Goal: Task Accomplishment & Management: Manage account settings

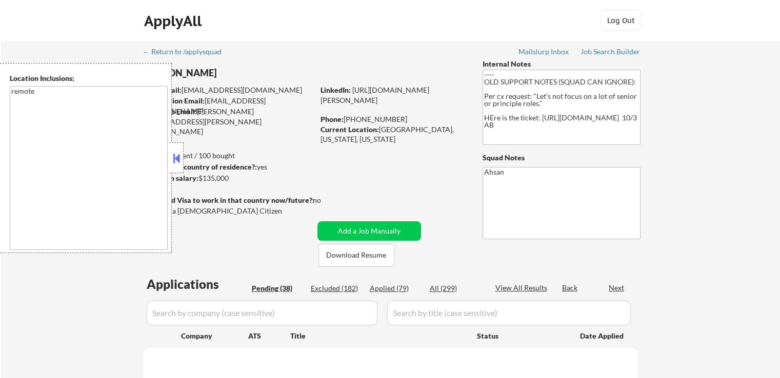
select select ""pending""
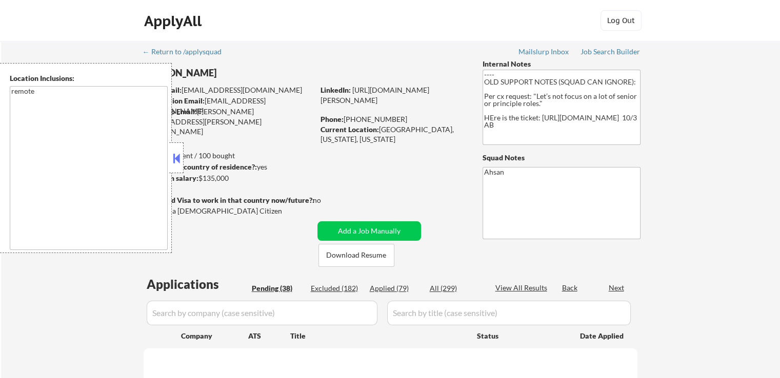
select select ""pending""
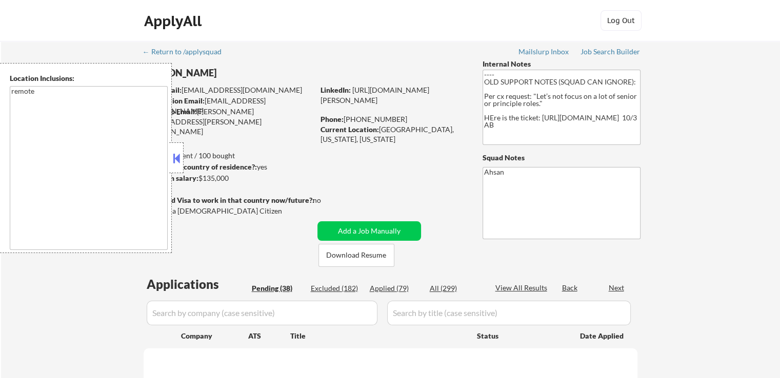
select select ""pending""
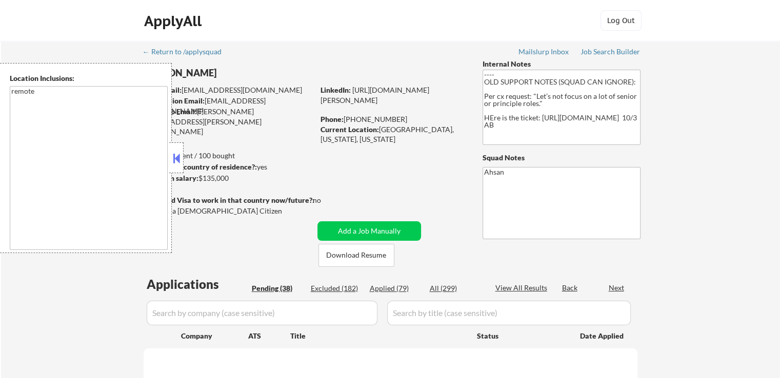
select select ""pending""
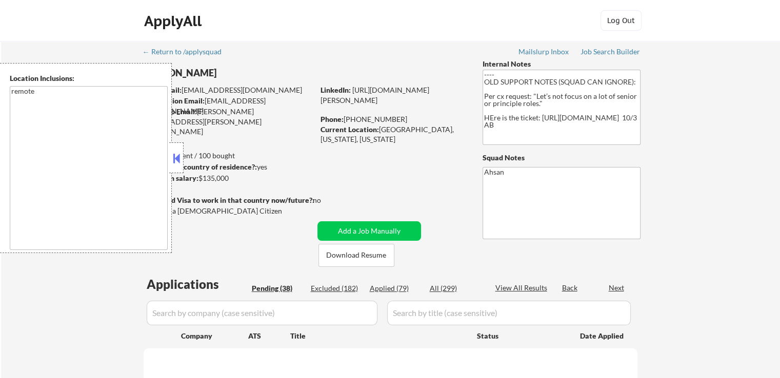
select select ""pending""
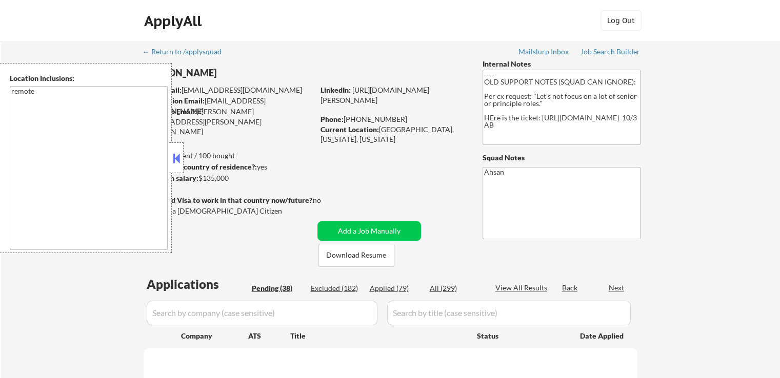
select select ""pending""
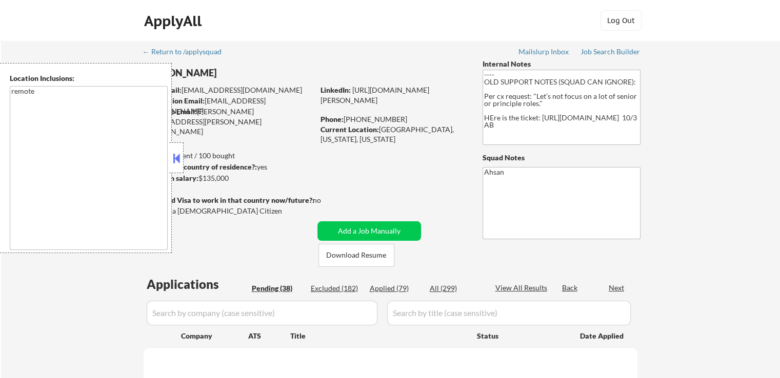
select select ""pending""
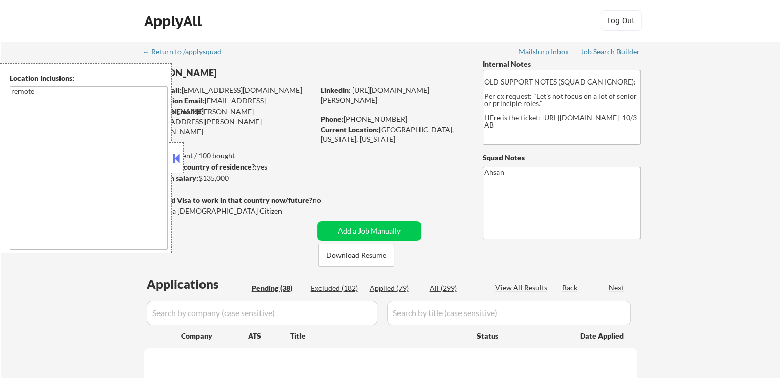
select select ""pending""
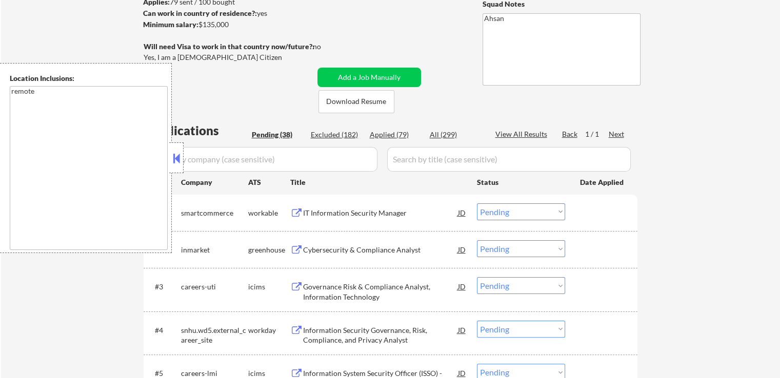
click at [176, 155] on button at bounding box center [176, 158] width 11 height 15
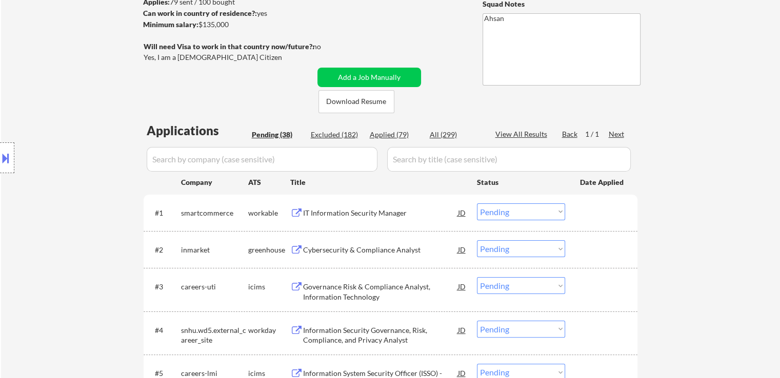
click at [338, 223] on div "#1 smartcommerce workable IT Information Security Manager JD Choose an option..…" at bounding box center [389, 213] width 484 height 28
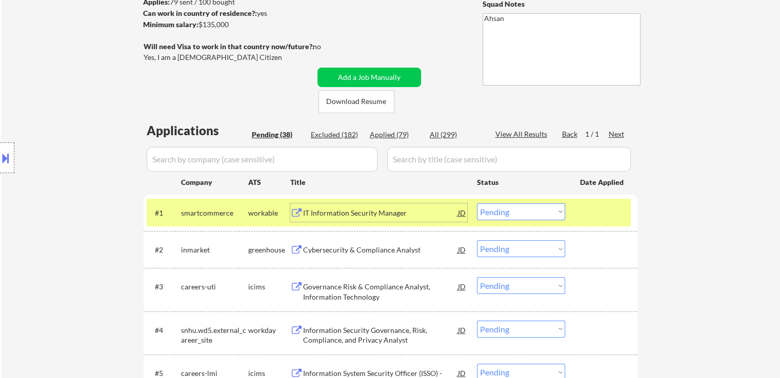
click at [340, 214] on div "IT Information Security Manager" at bounding box center [380, 213] width 155 height 10
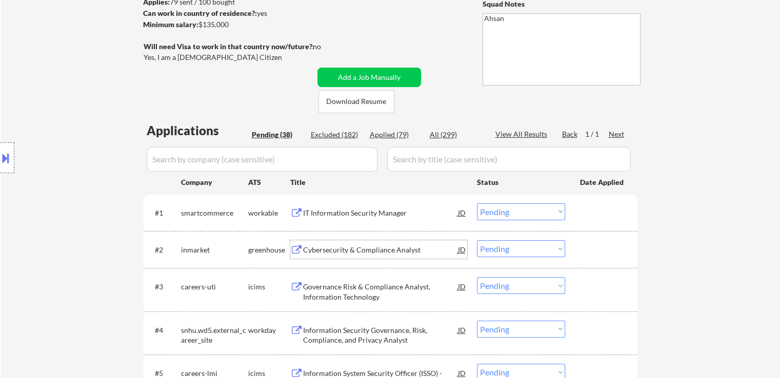
click at [328, 250] on div "Cybersecurity & Compliance Analyst" at bounding box center [380, 250] width 155 height 10
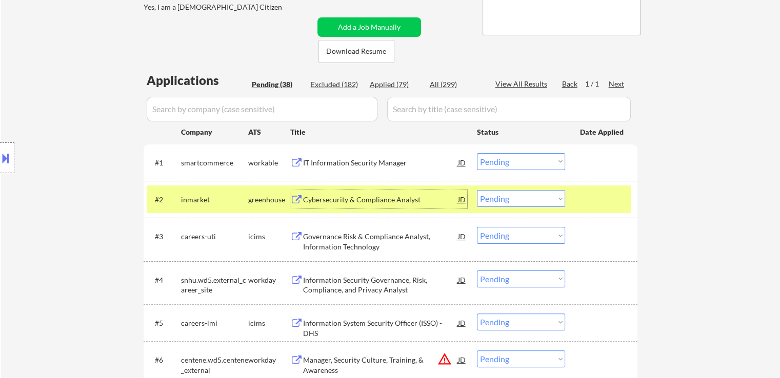
scroll to position [256, 0]
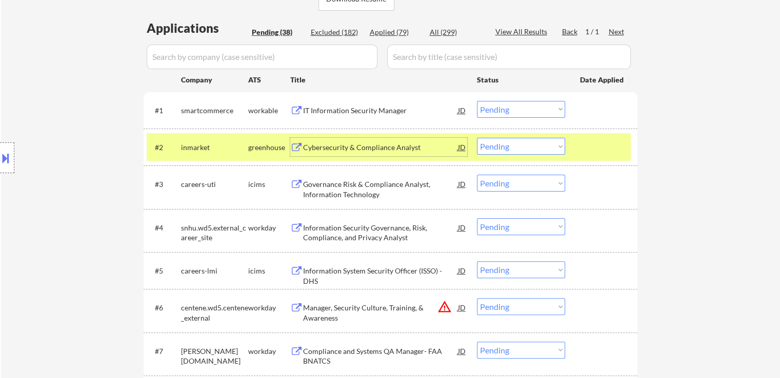
click at [525, 111] on select "Choose an option... Pending Applied Excluded (Questions) Excluded (Expired) Exc…" at bounding box center [521, 109] width 88 height 17
click at [523, 109] on select "Choose an option... Pending Applied Excluded (Questions) Excluded (Expired) Exc…" at bounding box center [521, 109] width 88 height 17
click at [477, 101] on select "Choose an option... Pending Applied Excluded (Questions) Excluded (Expired) Exc…" at bounding box center [521, 109] width 88 height 17
click at [345, 151] on div "Cybersecurity & Compliance Analyst" at bounding box center [380, 148] width 155 height 10
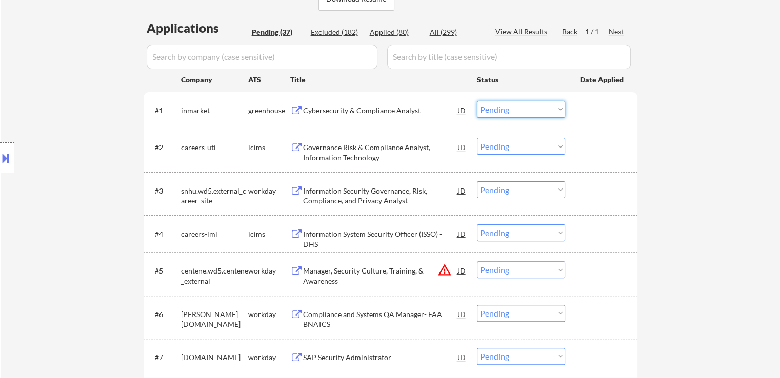
click at [527, 107] on select "Choose an option... Pending Applied Excluded (Questions) Excluded (Expired) Exc…" at bounding box center [521, 109] width 88 height 17
click at [477, 101] on select "Choose an option... Pending Applied Excluded (Questions) Excluded (Expired) Exc…" at bounding box center [521, 109] width 88 height 17
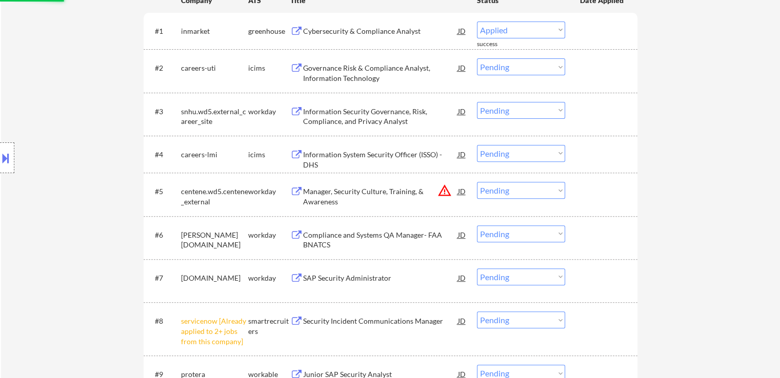
scroll to position [359, 0]
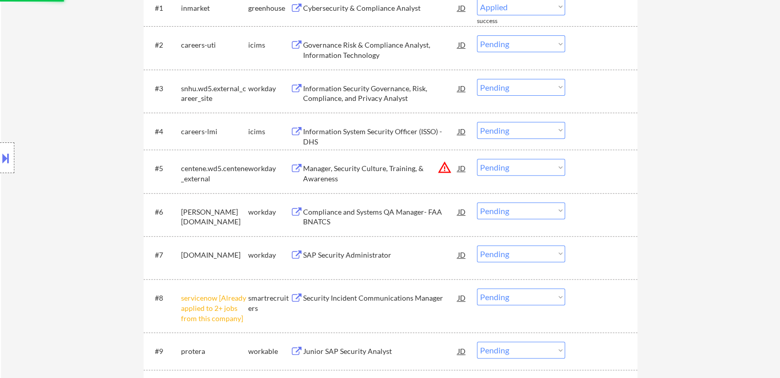
select select ""pending""
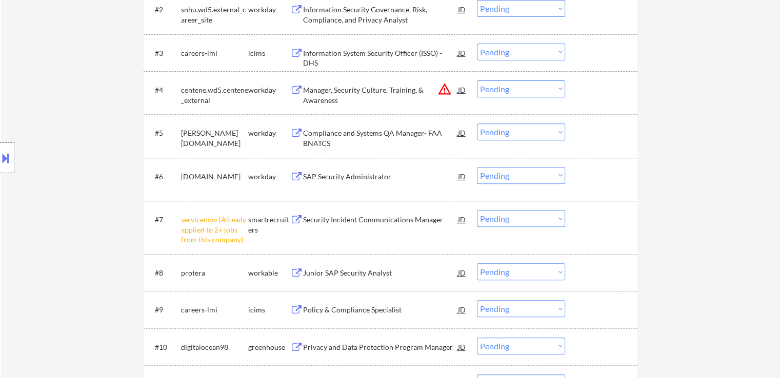
scroll to position [462, 0]
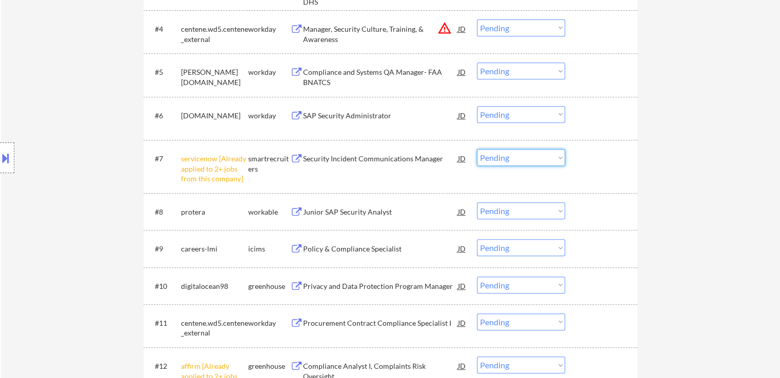
click at [523, 156] on select "Choose an option... Pending Applied Excluded (Questions) Excluded (Expired) Exc…" at bounding box center [521, 157] width 88 height 17
click at [477, 149] on select "Choose an option... Pending Applied Excluded (Questions) Excluded (Expired) Exc…" at bounding box center [521, 157] width 88 height 17
select select ""pending""
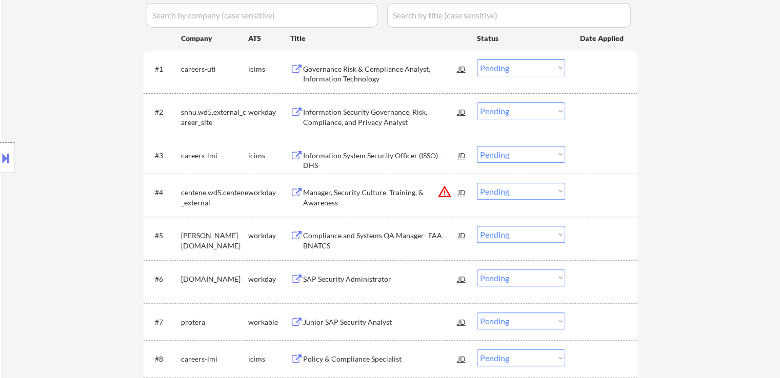
scroll to position [359, 0]
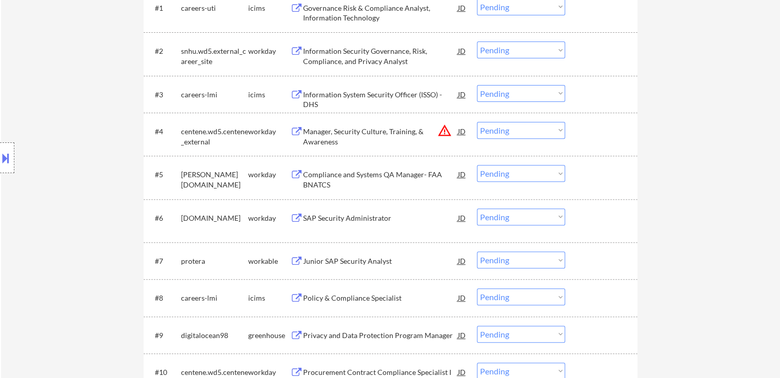
click at [508, 133] on select "Choose an option... Pending Applied Excluded (Questions) Excluded (Expired) Exc…" at bounding box center [521, 130] width 88 height 17
click at [477, 122] on select "Choose an option... Pending Applied Excluded (Questions) Excluded (Expired) Exc…" at bounding box center [521, 130] width 88 height 17
select select ""pending""
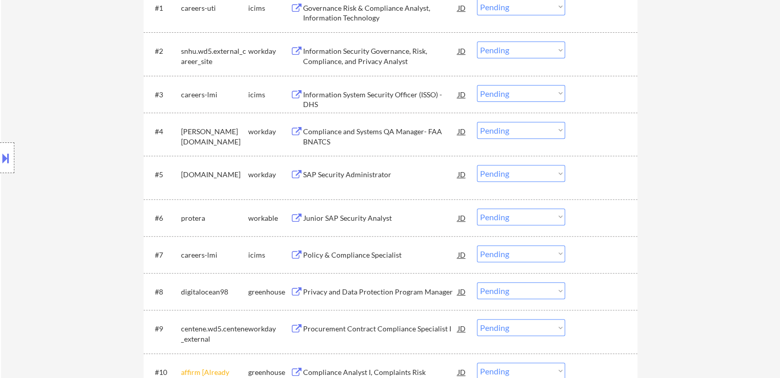
click at [0, 158] on button at bounding box center [5, 158] width 11 height 17
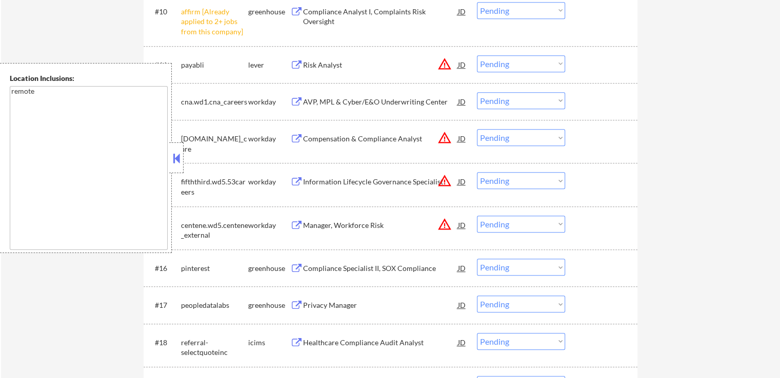
scroll to position [667, 0]
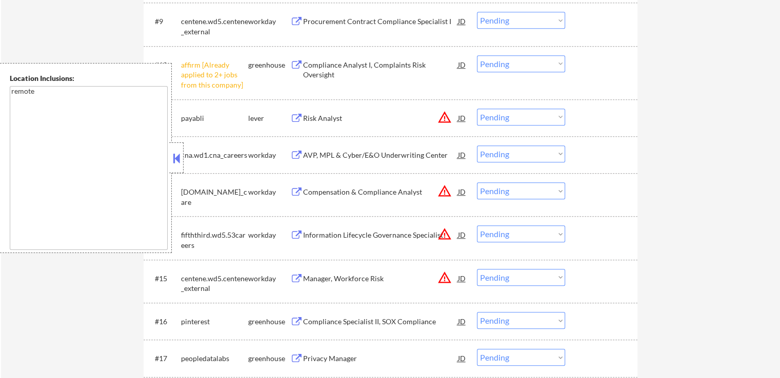
drag, startPoint x: 528, startPoint y: 61, endPoint x: 529, endPoint y: 70, distance: 9.9
click at [528, 61] on select "Choose an option... Pending Applied Excluded (Questions) Excluded (Expired) Exc…" at bounding box center [521, 63] width 88 height 17
click at [477, 55] on select "Choose an option... Pending Applied Excluded (Questions) Excluded (Expired) Exc…" at bounding box center [521, 63] width 88 height 17
click at [317, 117] on div "Risk Analyst" at bounding box center [380, 118] width 155 height 10
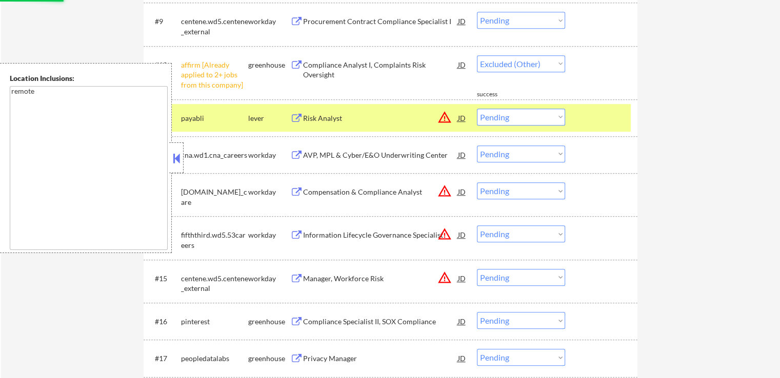
select select ""pending""
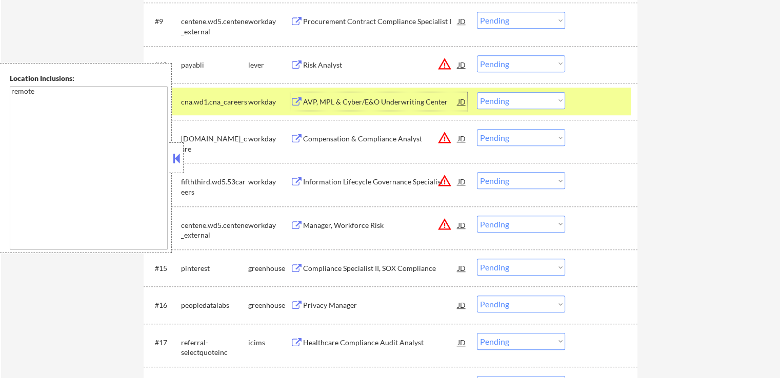
drag, startPoint x: 516, startPoint y: 223, endPoint x: 521, endPoint y: 228, distance: 7.3
click at [516, 223] on select "Choose an option... Pending Applied Excluded (Questions) Excluded (Expired) Exc…" at bounding box center [521, 224] width 88 height 17
select select ""excluded__location_""
click at [477, 216] on select "Choose an option... Pending Applied Excluded (Questions) Excluded (Expired) Exc…" at bounding box center [521, 224] width 88 height 17
click at [504, 181] on select "Choose an option... Pending Applied Excluded (Questions) Excluded (Expired) Exc…" at bounding box center [521, 180] width 88 height 17
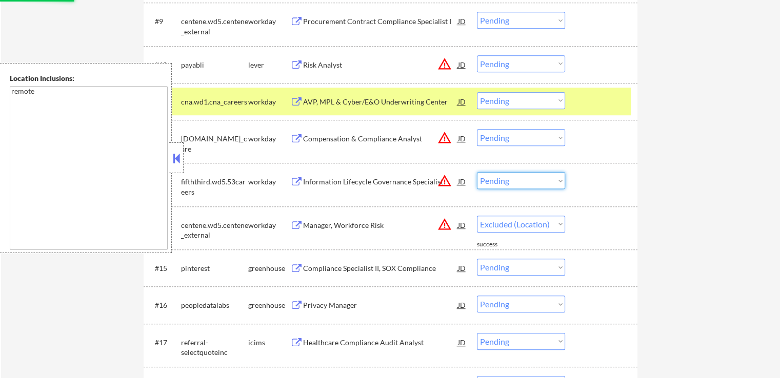
select select ""excluded__location_""
click at [477, 172] on select "Choose an option... Pending Applied Excluded (Questions) Excluded (Expired) Exc…" at bounding box center [521, 180] width 88 height 17
select select ""pending""
click at [344, 138] on div "Compensation & Compliance Analyst" at bounding box center [380, 139] width 155 height 10
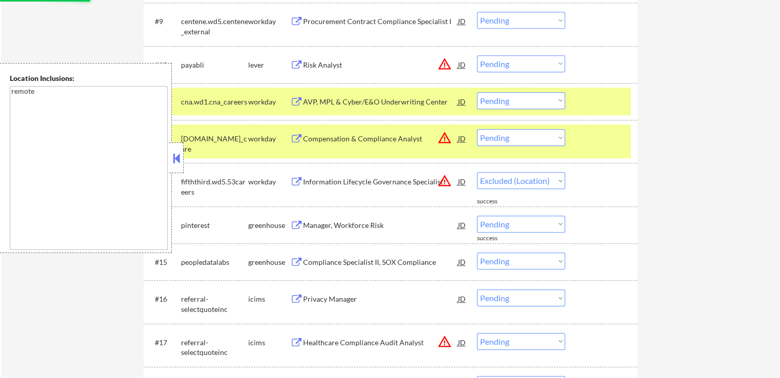
select select ""pending""
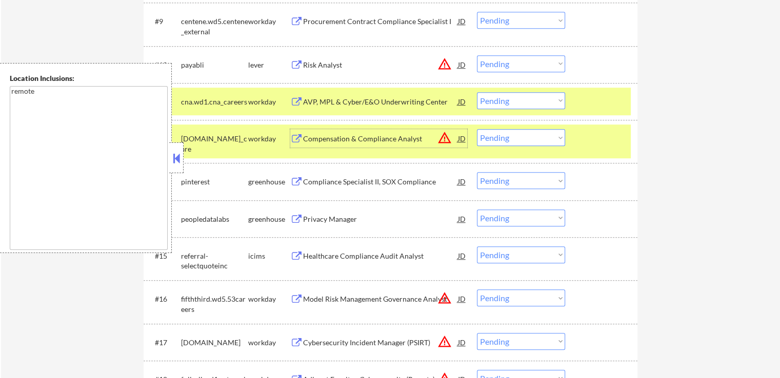
drag, startPoint x: 511, startPoint y: 137, endPoint x: 516, endPoint y: 145, distance: 9.2
click at [511, 137] on select "Choose an option... Pending Applied Excluded (Questions) Excluded (Expired) Exc…" at bounding box center [521, 137] width 88 height 17
click at [477, 129] on select "Choose an option... Pending Applied Excluded (Questions) Excluded (Expired) Exc…" at bounding box center [521, 137] width 88 height 17
select select ""pending""
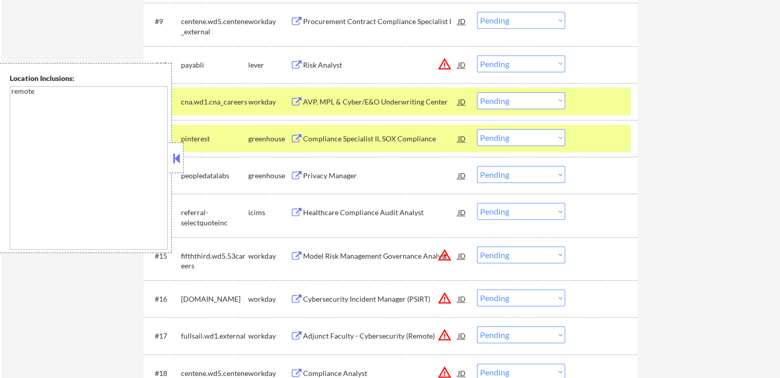
click at [511, 64] on select "Choose an option... Pending Applied Excluded (Questions) Excluded (Expired) Exc…" at bounding box center [521, 63] width 88 height 17
click at [477, 55] on select "Choose an option... Pending Applied Excluded (Questions) Excluded (Expired) Exc…" at bounding box center [521, 63] width 88 height 17
click at [363, 136] on div "Compliance Specialist II, SOX Compliance" at bounding box center [380, 139] width 155 height 10
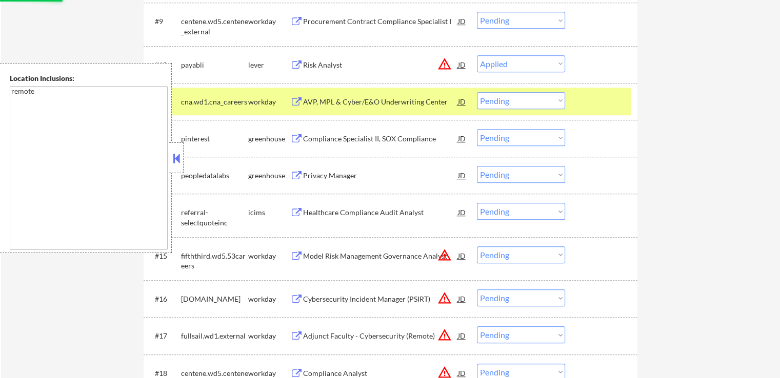
select select ""pending""
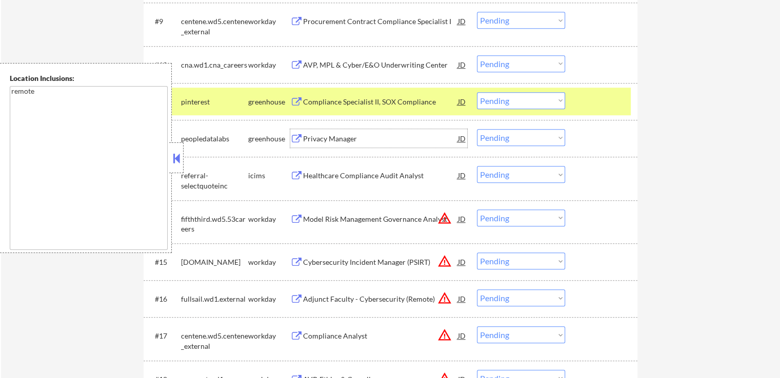
click at [358, 99] on div "Compliance Specialist II, SOX Compliance" at bounding box center [380, 102] width 155 height 10
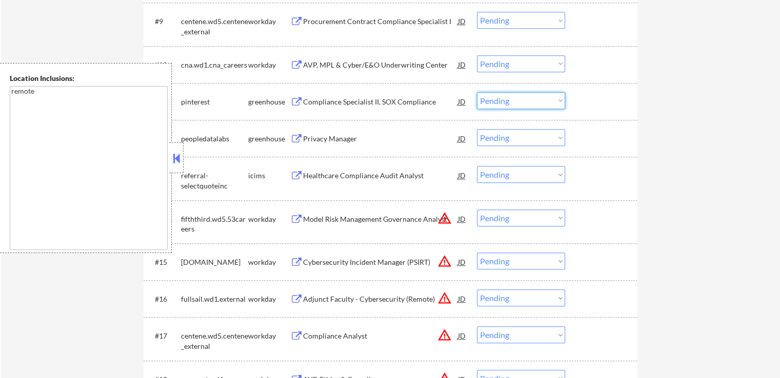
click at [507, 101] on select "Choose an option... Pending Applied Excluded (Questions) Excluded (Expired) Exc…" at bounding box center [521, 100] width 88 height 17
click at [477, 92] on select "Choose an option... Pending Applied Excluded (Questions) Excluded (Expired) Exc…" at bounding box center [521, 100] width 88 height 17
click at [322, 139] on div "Privacy Manager" at bounding box center [380, 139] width 155 height 10
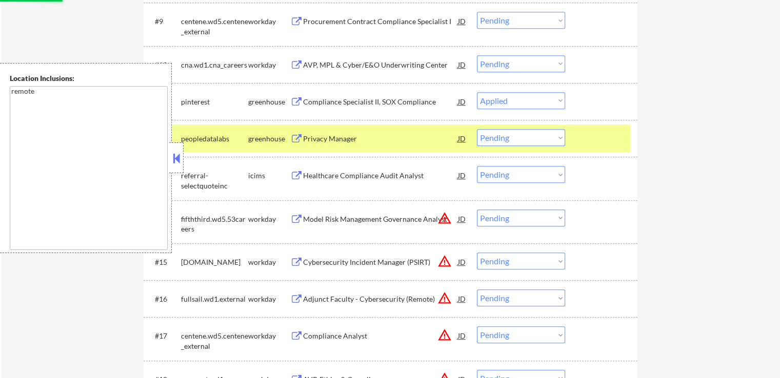
select select ""pending""
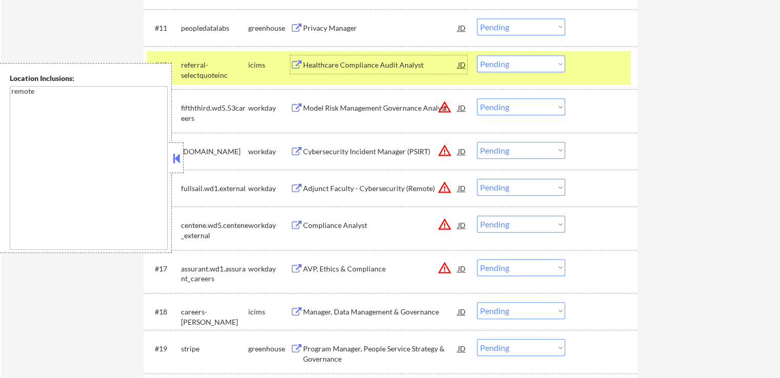
scroll to position [718, 0]
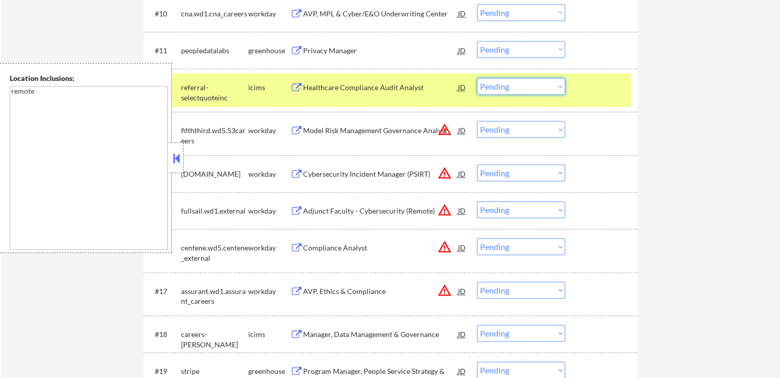
click at [527, 89] on select "Choose an option... Pending Applied Excluded (Questions) Excluded (Expired) Exc…" at bounding box center [521, 86] width 88 height 17
click at [477, 78] on select "Choose an option... Pending Applied Excluded (Questions) Excluded (Expired) Exc…" at bounding box center [521, 86] width 88 height 17
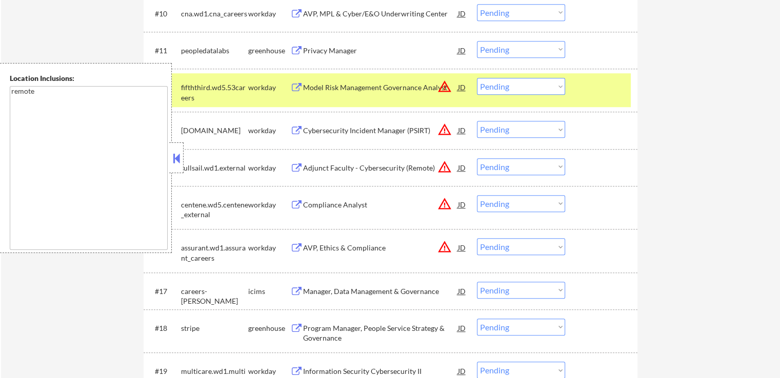
click at [331, 89] on div "Model Risk Management Governance Analyst" at bounding box center [380, 88] width 155 height 10
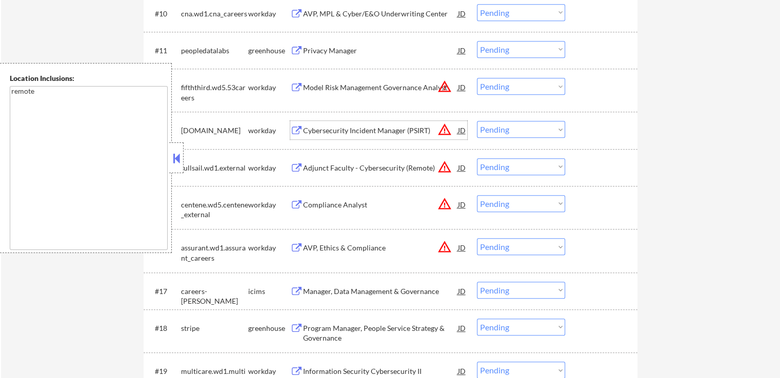
click at [331, 132] on div "Cybersecurity Incident Manager (PSIRT)" at bounding box center [380, 131] width 155 height 10
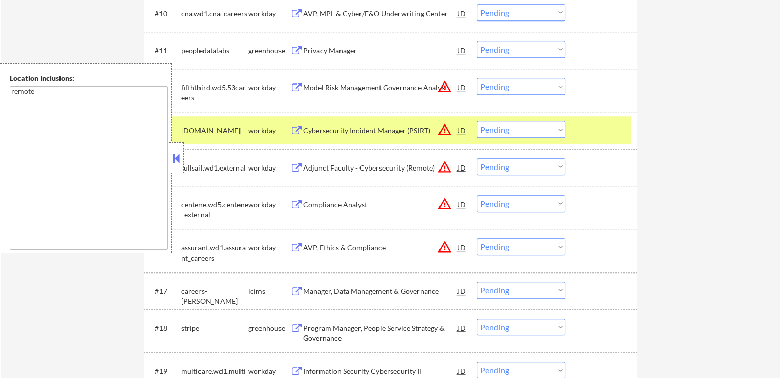
click at [336, 163] on div "Adjunct Faculty - Cybersecurity (Remote)" at bounding box center [380, 168] width 155 height 10
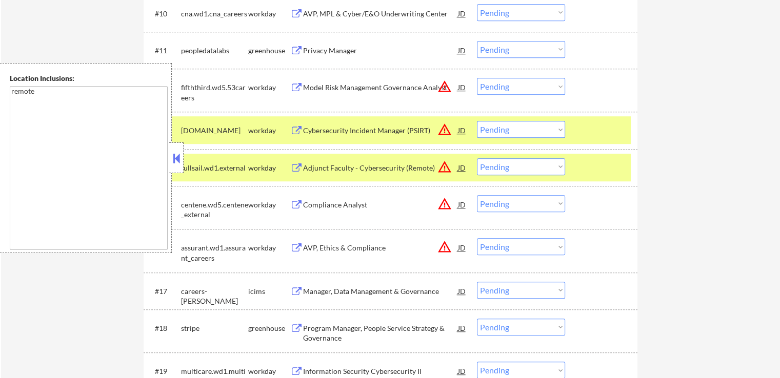
click at [337, 206] on div "Compliance Analyst" at bounding box center [380, 205] width 155 height 10
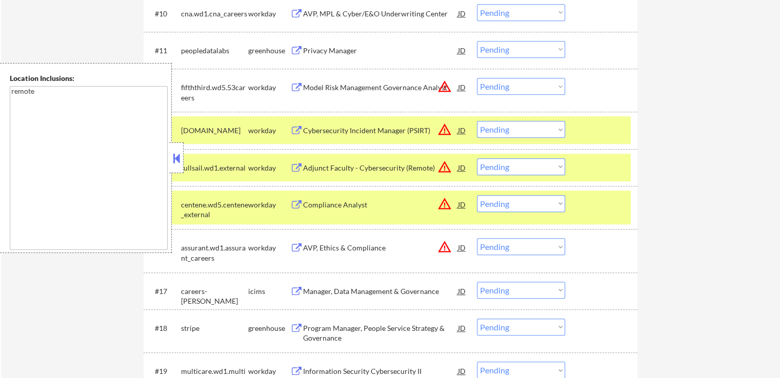
click at [329, 247] on div "AVP, Ethics & Compliance" at bounding box center [380, 248] width 155 height 10
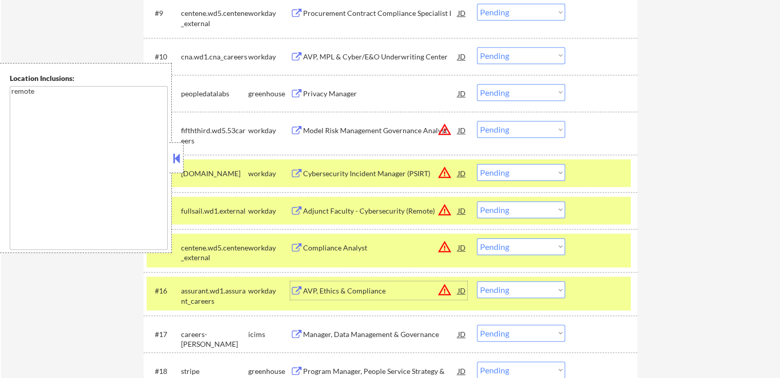
scroll to position [667, 0]
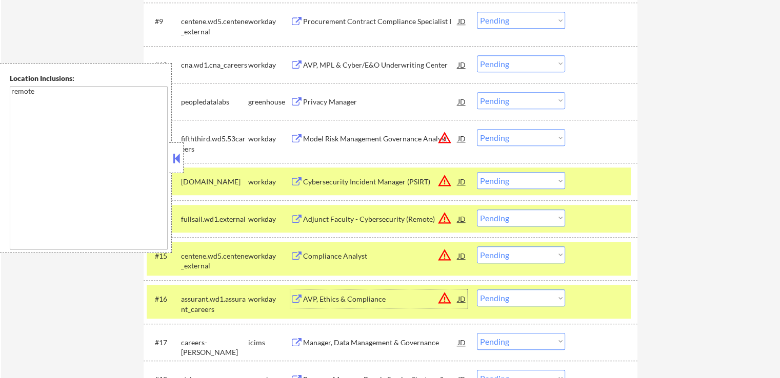
click at [507, 136] on select "Choose an option... Pending Applied Excluded (Questions) Excluded (Expired) Exc…" at bounding box center [521, 137] width 88 height 17
click at [477, 129] on select "Choose an option... Pending Applied Excluded (Questions) Excluded (Expired) Exc…" at bounding box center [521, 137] width 88 height 17
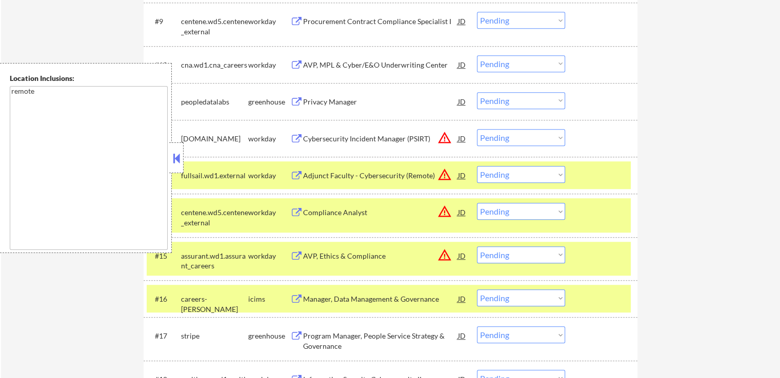
scroll to position [718, 0]
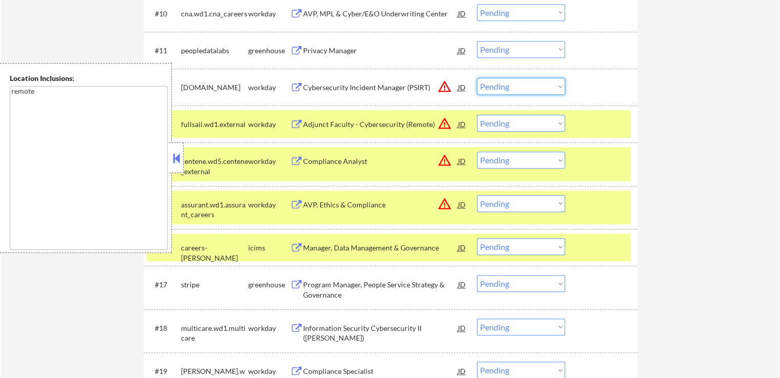
click at [505, 81] on select "Choose an option... Pending Applied Excluded (Questions) Excluded (Expired) Exc…" at bounding box center [521, 86] width 88 height 17
click at [477, 78] on select "Choose an option... Pending Applied Excluded (Questions) Excluded (Expired) Exc…" at bounding box center [521, 86] width 88 height 17
select select ""pending""
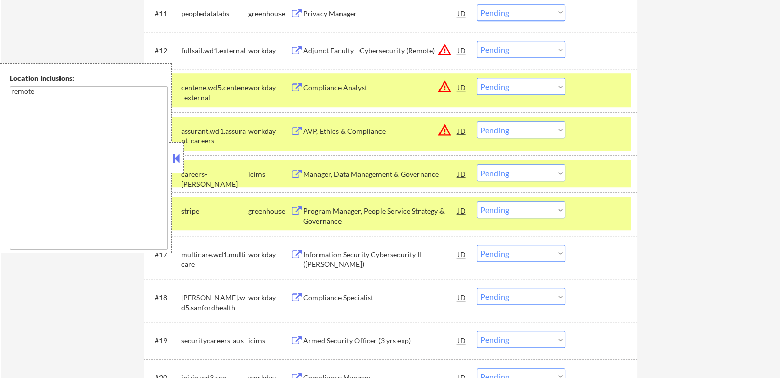
scroll to position [821, 0]
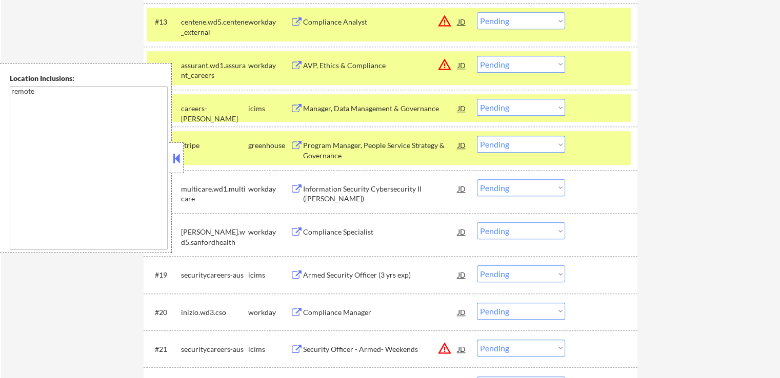
drag, startPoint x: 503, startPoint y: 62, endPoint x: 508, endPoint y: 69, distance: 8.8
click at [505, 64] on select "Choose an option... Pending Applied Excluded (Questions) Excluded (Expired) Exc…" at bounding box center [521, 64] width 88 height 17
select select ""excluded__expired_""
click at [477, 56] on select "Choose an option... Pending Applied Excluded (Questions) Excluded (Expired) Exc…" at bounding box center [521, 64] width 88 height 17
click at [517, 25] on select "Choose an option... Pending Applied Excluded (Questions) Excluded (Expired) Exc…" at bounding box center [521, 20] width 88 height 17
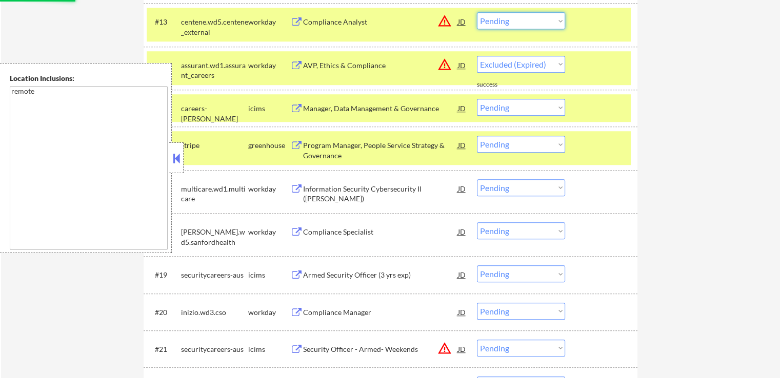
select select ""excluded__expired_""
click at [477, 12] on select "Choose an option... Pending Applied Excluded (Questions) Excluded (Expired) Exc…" at bounding box center [521, 20] width 88 height 17
select select ""pending""
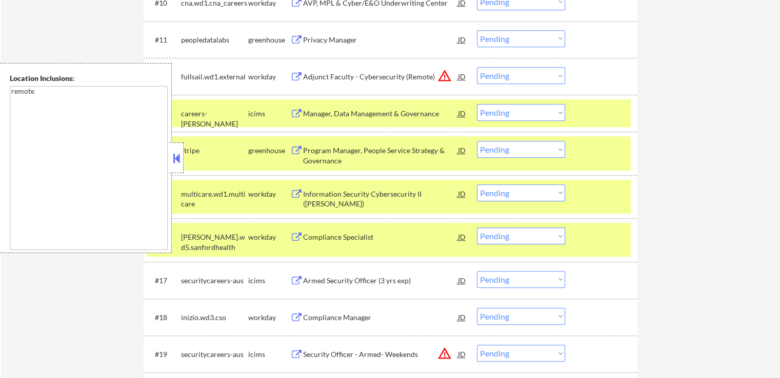
scroll to position [667, 0]
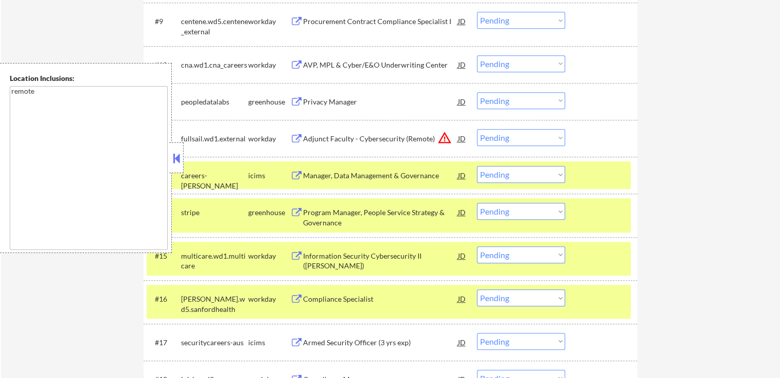
click at [509, 102] on select "Choose an option... Pending Applied Excluded (Questions) Excluded (Expired) Exc…" at bounding box center [521, 100] width 88 height 17
click at [477, 92] on select "Choose an option... Pending Applied Excluded (Questions) Excluded (Expired) Exc…" at bounding box center [521, 100] width 88 height 17
select select ""pending""
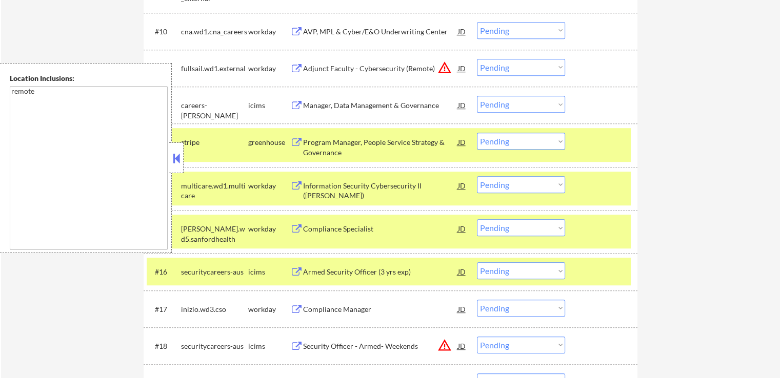
scroll to position [718, 0]
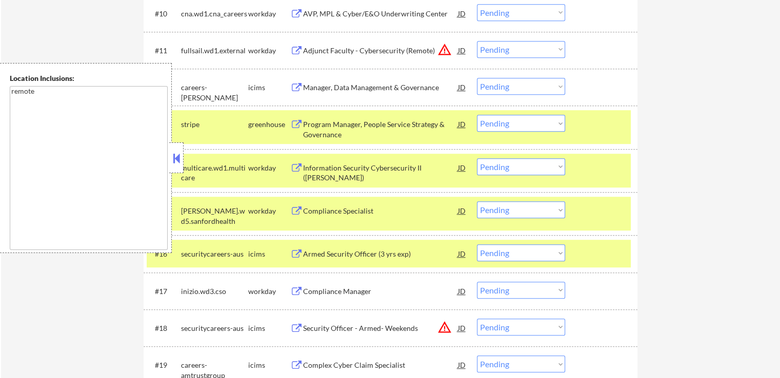
click at [321, 129] on div "Program Manager, People Service Strategy & Governance" at bounding box center [380, 129] width 155 height 20
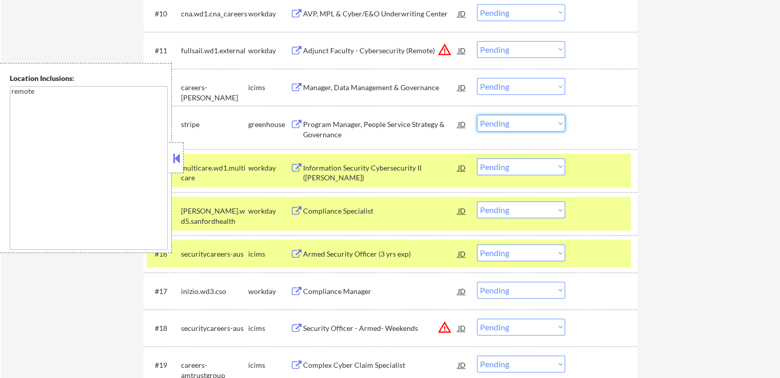
drag, startPoint x: 506, startPoint y: 124, endPoint x: 515, endPoint y: 131, distance: 12.0
click at [507, 124] on select "Choose an option... Pending Applied Excluded (Questions) Excluded (Expired) Exc…" at bounding box center [521, 123] width 88 height 17
click at [477, 115] on select "Choose an option... Pending Applied Excluded (Questions) Excluded (Expired) Exc…" at bounding box center [521, 123] width 88 height 17
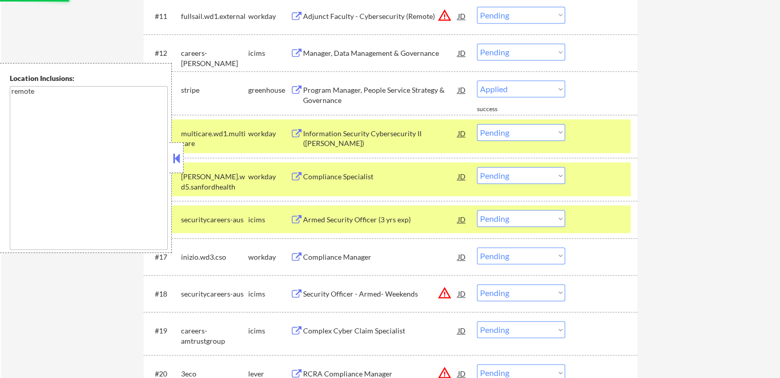
scroll to position [769, 0]
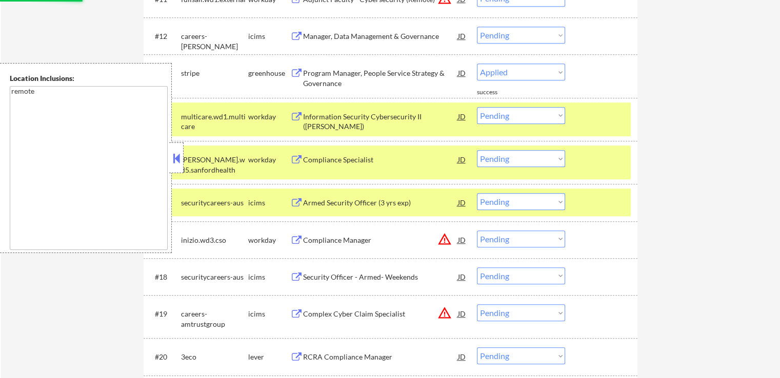
select select ""pending""
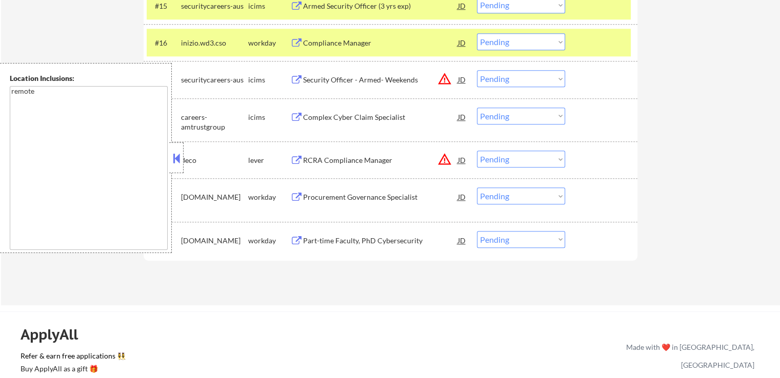
scroll to position [974, 0]
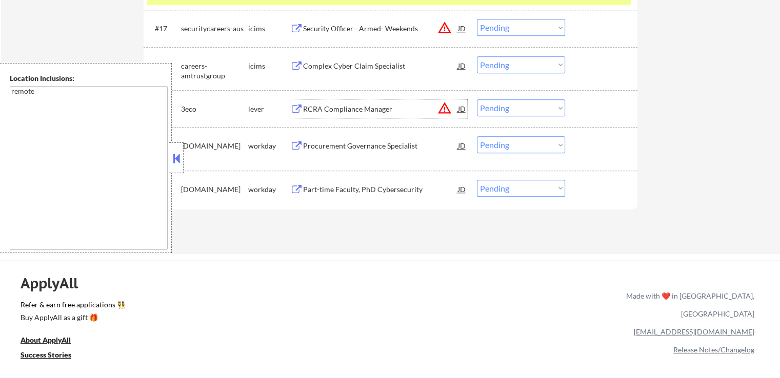
click at [327, 113] on div "RCRA Compliance Manager" at bounding box center [380, 109] width 155 height 10
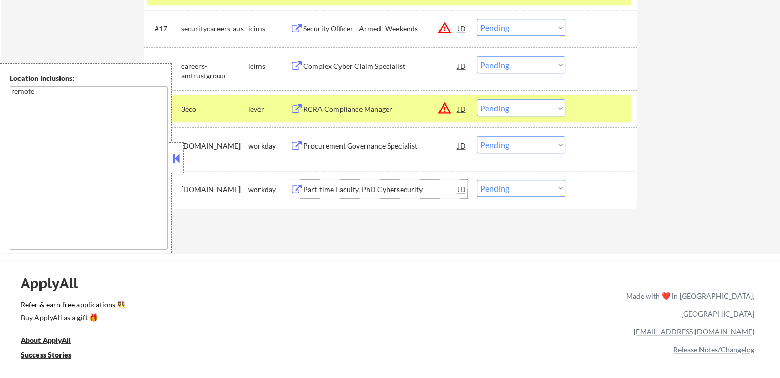
click at [352, 193] on div "Part-time Faculty, PhD Cybersecurity" at bounding box center [380, 190] width 155 height 10
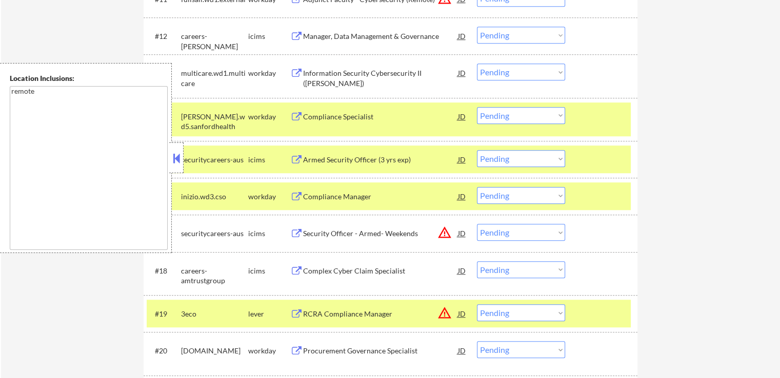
scroll to position [923, 0]
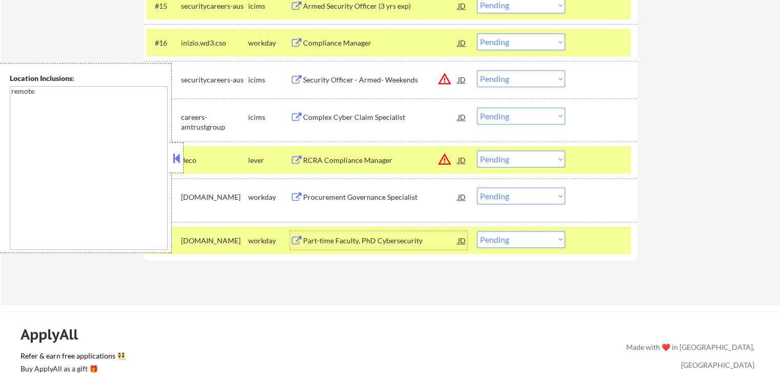
drag, startPoint x: 522, startPoint y: 238, endPoint x: 526, endPoint y: 247, distance: 9.2
click at [526, 245] on select "Choose an option... Pending Applied Excluded (Questions) Excluded (Expired) Exc…" at bounding box center [521, 239] width 88 height 17
select select ""excluded__salary_""
click at [477, 231] on select "Choose an option... Pending Applied Excluded (Questions) Excluded (Expired) Exc…" at bounding box center [521, 239] width 88 height 17
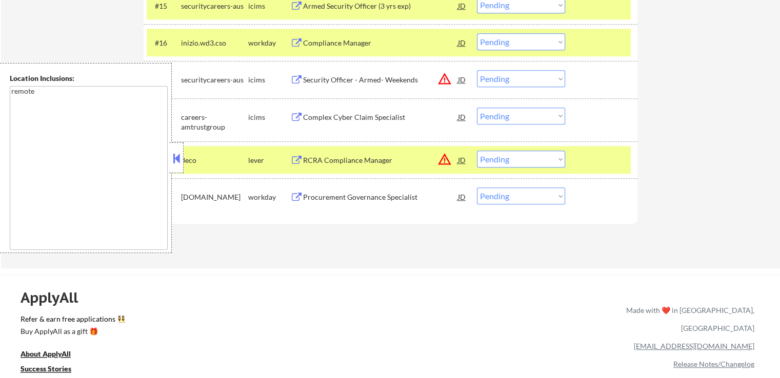
drag, startPoint x: 506, startPoint y: 161, endPoint x: 509, endPoint y: 166, distance: 6.0
click at [506, 161] on select "Choose an option... Pending Applied Excluded (Questions) Excluded (Expired) Exc…" at bounding box center [521, 159] width 88 height 17
click at [477, 151] on select "Choose an option... Pending Applied Excluded (Questions) Excluded (Expired) Exc…" at bounding box center [521, 159] width 88 height 17
select select ""pending""
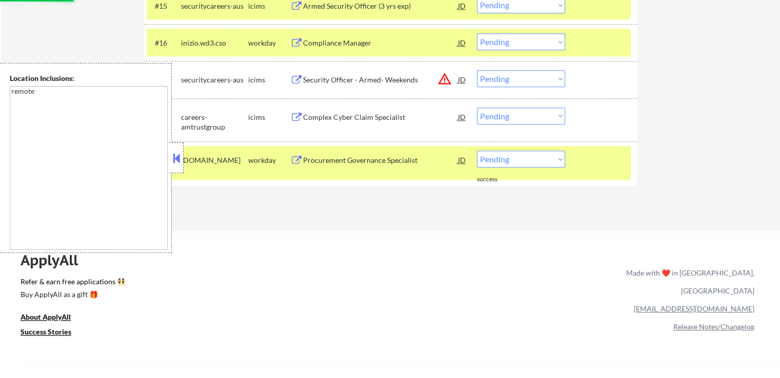
scroll to position [872, 0]
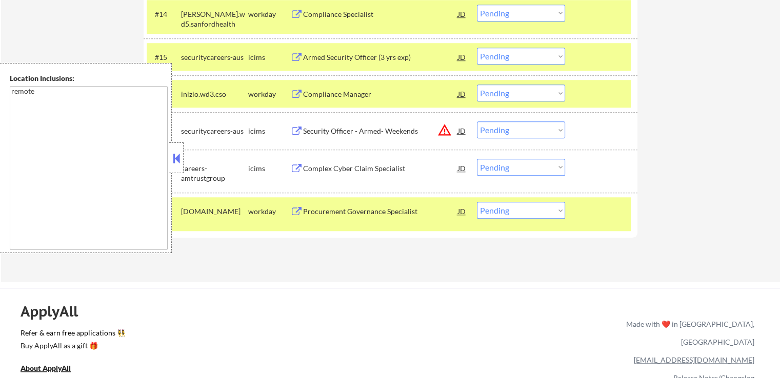
click at [314, 212] on div "Procurement Governance Specialist" at bounding box center [380, 212] width 155 height 10
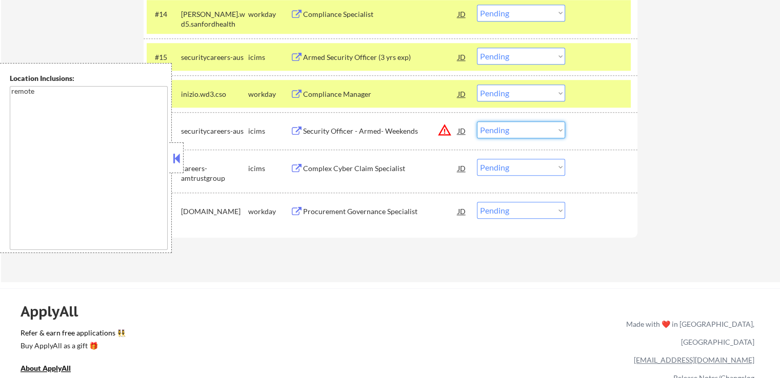
click at [505, 131] on select "Choose an option... Pending Applied Excluded (Questions) Excluded (Expired) Exc…" at bounding box center [521, 130] width 88 height 17
click at [477, 122] on select "Choose an option... Pending Applied Excluded (Questions) Excluded (Expired) Exc…" at bounding box center [521, 130] width 88 height 17
click at [308, 91] on div "Compliance Manager" at bounding box center [380, 94] width 155 height 10
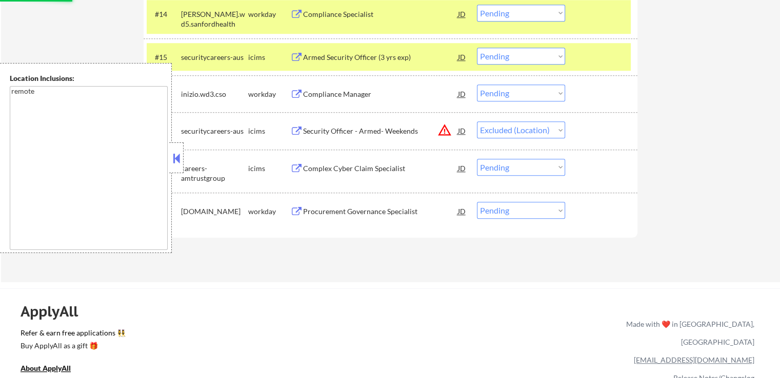
select select ""pending""
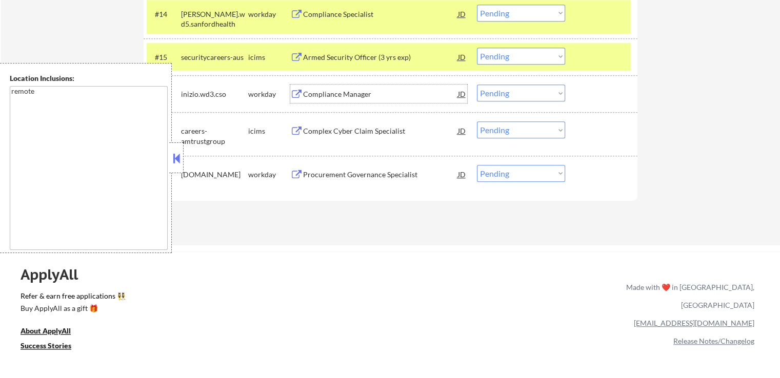
scroll to position [821, 0]
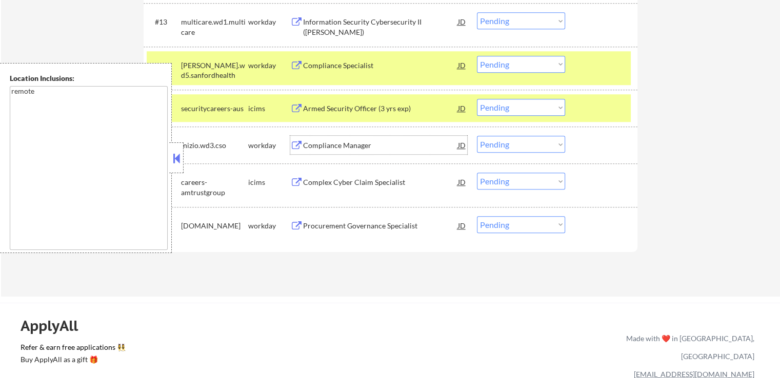
drag, startPoint x: 502, startPoint y: 223, endPoint x: 507, endPoint y: 231, distance: 9.4
click at [502, 223] on select "Choose an option... Pending Applied Excluded (Questions) Excluded (Expired) Exc…" at bounding box center [521, 224] width 88 height 17
select select ""excluded__salary_""
click at [477, 216] on select "Choose an option... Pending Applied Excluded (Questions) Excluded (Expired) Exc…" at bounding box center [521, 224] width 88 height 17
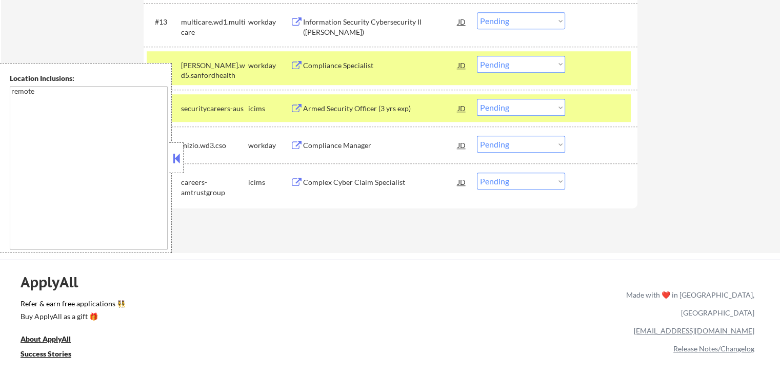
click at [178, 158] on button at bounding box center [176, 158] width 11 height 15
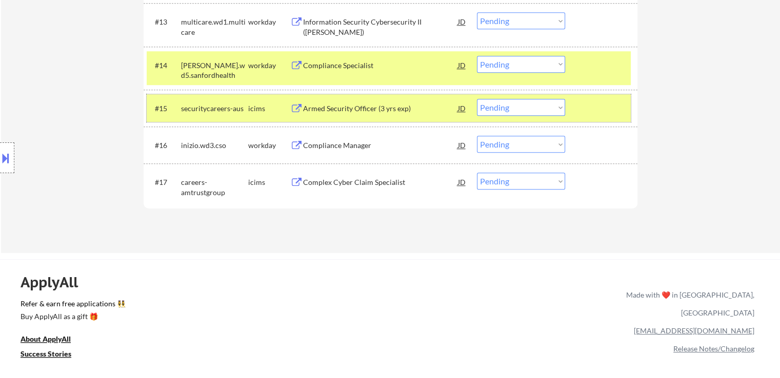
click at [602, 110] on div at bounding box center [602, 108] width 45 height 18
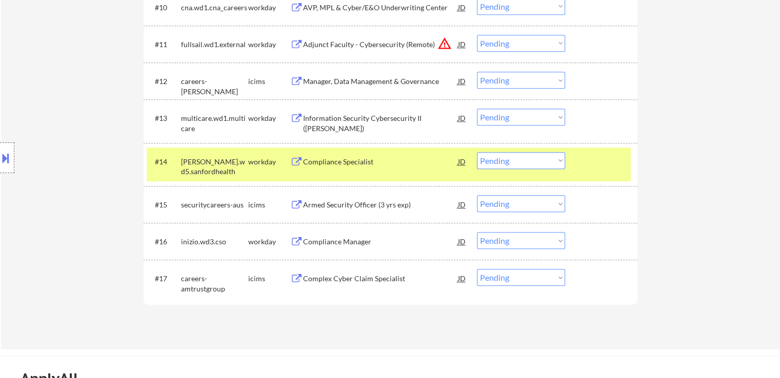
scroll to position [718, 0]
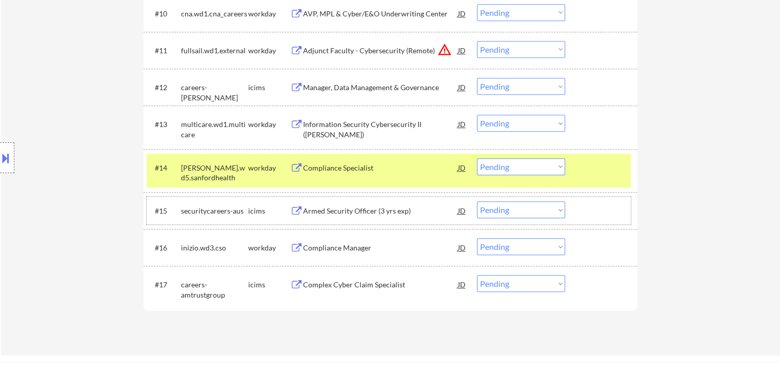
click at [345, 245] on div "Compliance Manager" at bounding box center [380, 248] width 155 height 10
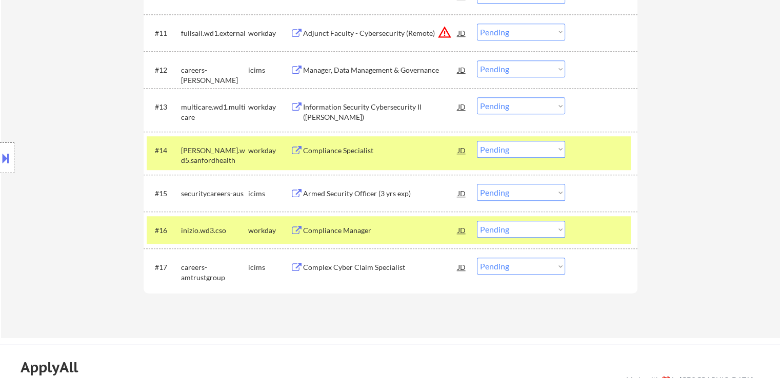
scroll to position [769, 0]
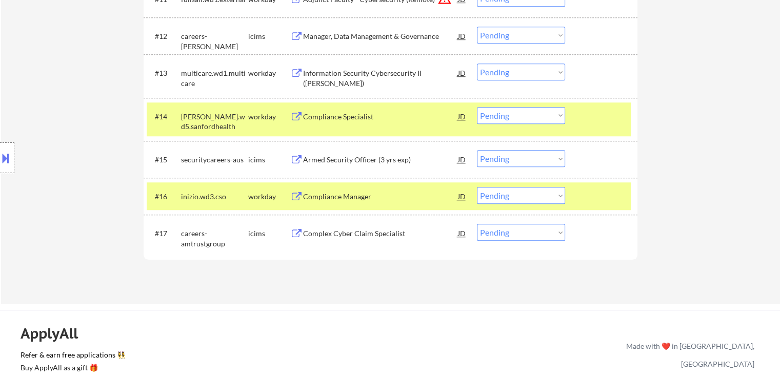
click at [528, 195] on select "Choose an option... Pending Applied Excluded (Questions) Excluded (Expired) Exc…" at bounding box center [521, 195] width 88 height 17
click at [477, 187] on select "Choose an option... Pending Applied Excluded (Questions) Excluded (Expired) Exc…" at bounding box center [521, 195] width 88 height 17
click at [328, 119] on div "Compliance Specialist" at bounding box center [380, 117] width 155 height 10
select select ""pending""
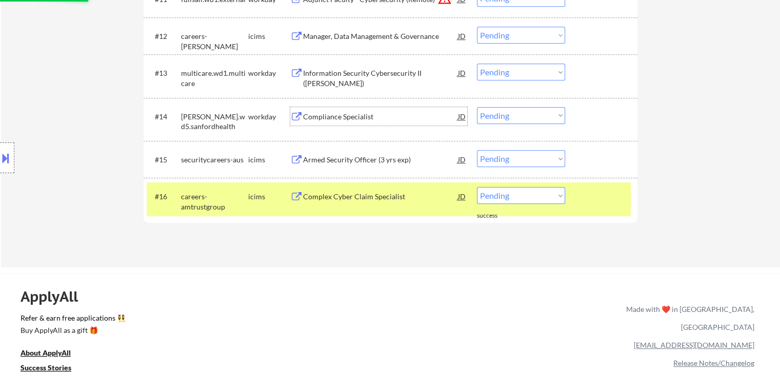
click at [318, 67] on div "Information Security Cybersecurity II ([PERSON_NAME])" at bounding box center [380, 73] width 155 height 18
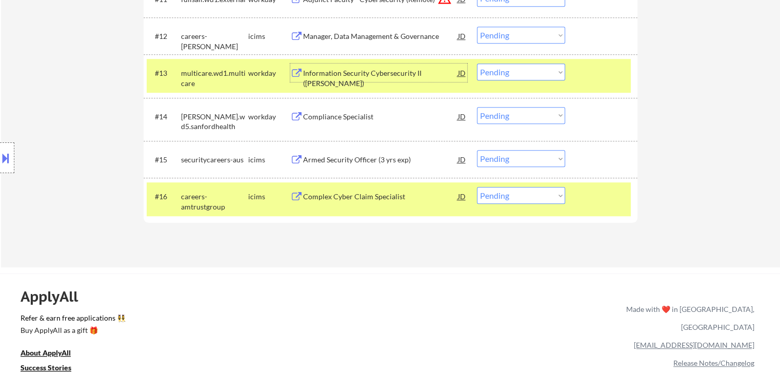
click at [593, 196] on div at bounding box center [602, 196] width 45 height 18
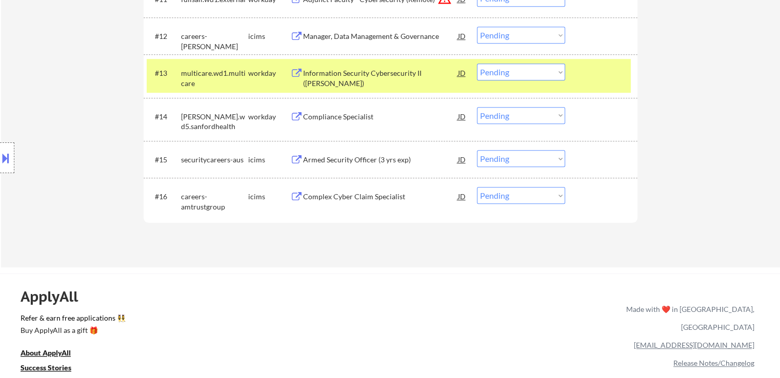
click at [586, 91] on div "#13 multicare.wd1.multicare workday Information Security Cybersecurity II ([PER…" at bounding box center [389, 76] width 484 height 34
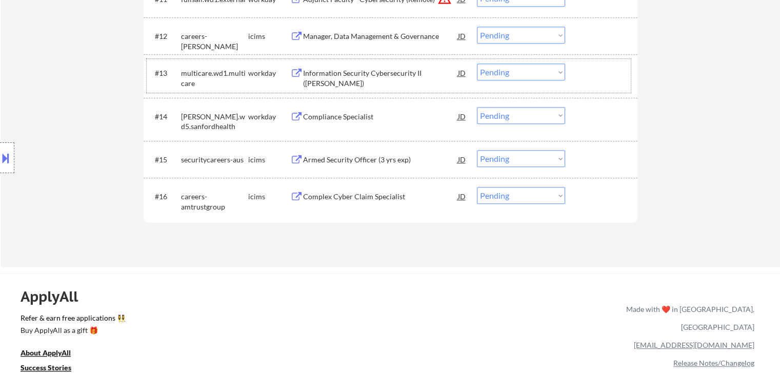
scroll to position [718, 0]
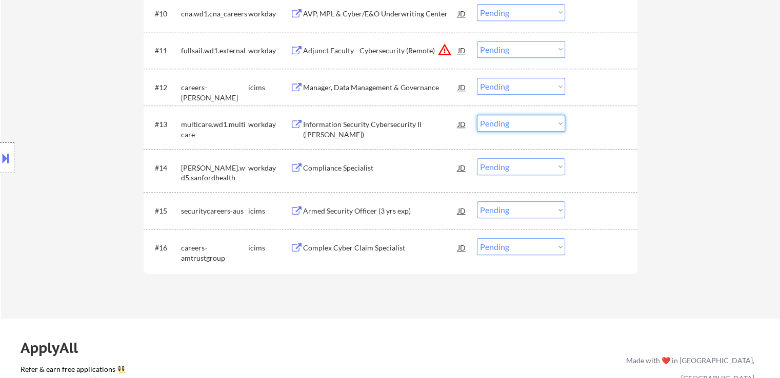
click at [509, 122] on select "Choose an option... Pending Applied Excluded (Questions) Excluded (Expired) Exc…" at bounding box center [521, 123] width 88 height 17
click at [477, 115] on select "Choose an option... Pending Applied Excluded (Questions) Excluded (Expired) Exc…" at bounding box center [521, 123] width 88 height 17
select select ""pending""
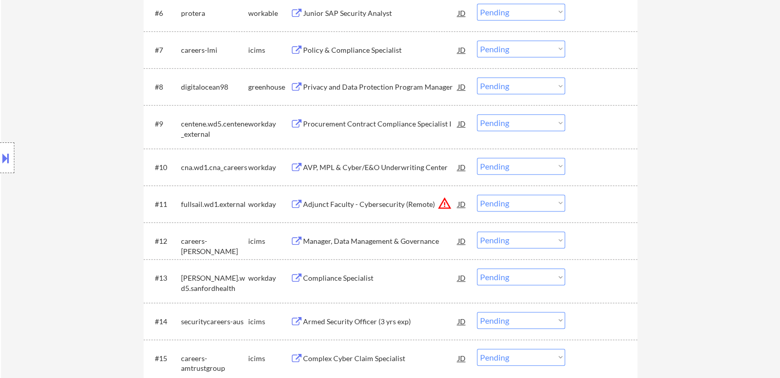
scroll to position [513, 0]
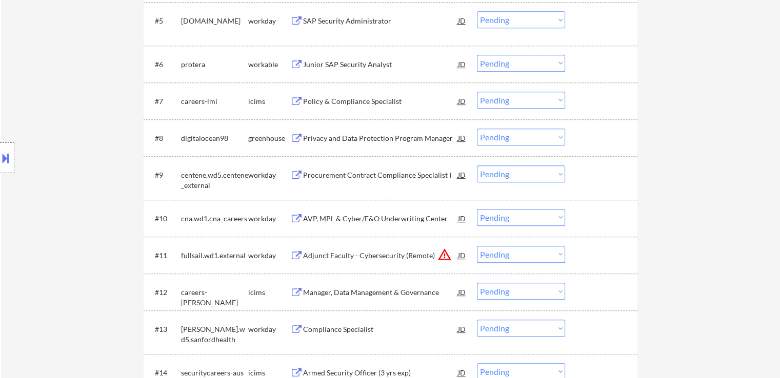
click at [310, 138] on div "Privacy and Data Protection Program Manager" at bounding box center [380, 138] width 155 height 10
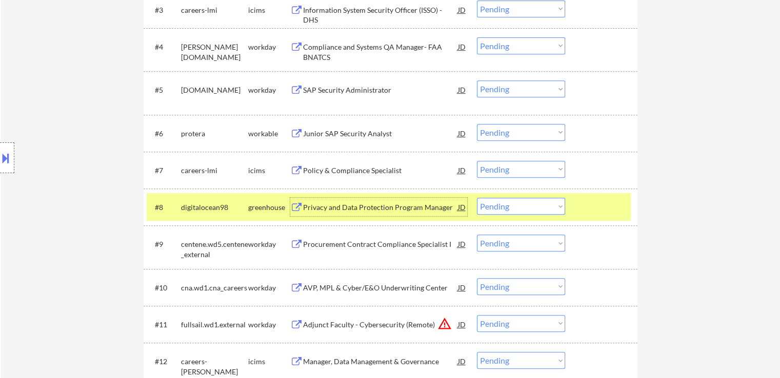
scroll to position [462, 0]
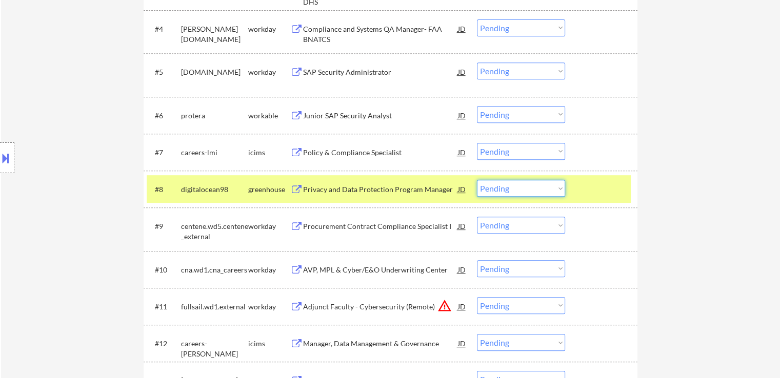
click at [515, 189] on select "Choose an option... Pending Applied Excluded (Questions) Excluded (Expired) Exc…" at bounding box center [521, 188] width 88 height 17
click at [477, 180] on select "Choose an option... Pending Applied Excluded (Questions) Excluded (Expired) Exc…" at bounding box center [521, 188] width 88 height 17
select select ""pending""
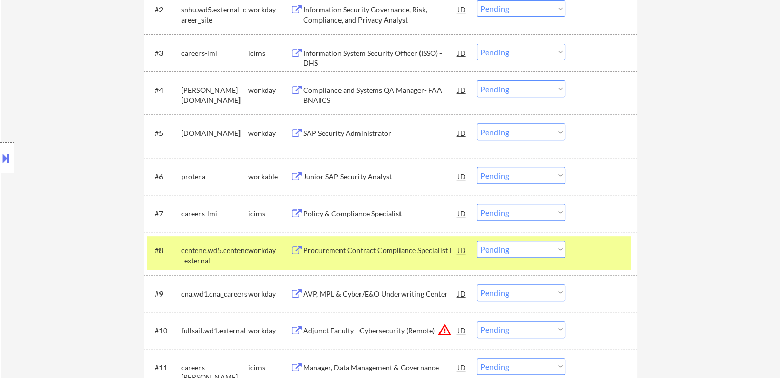
scroll to position [308, 0]
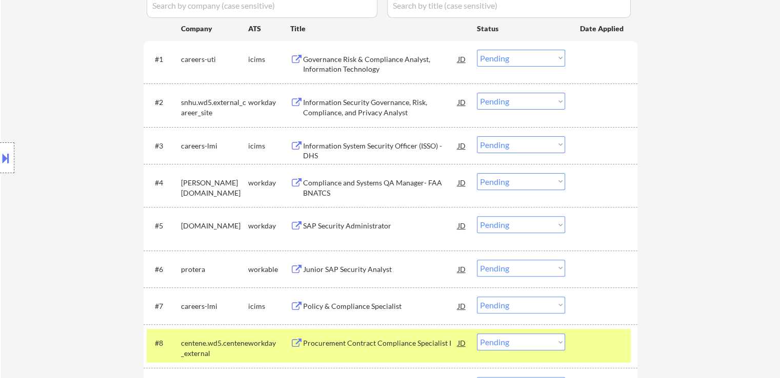
click at [362, 114] on div "Information Security Governance, Risk, Compliance, and Privacy Analyst" at bounding box center [380, 107] width 155 height 20
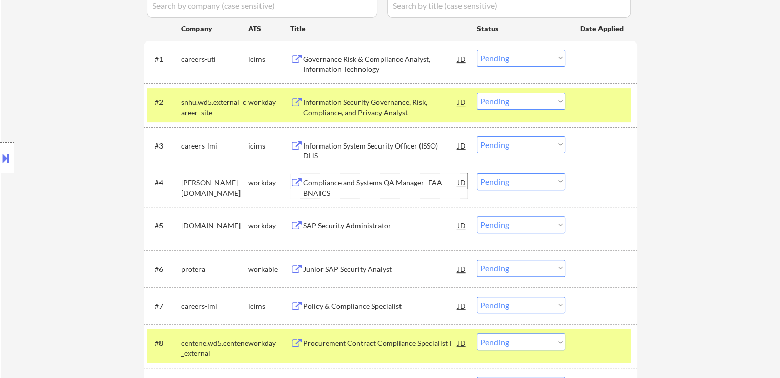
click at [327, 185] on div "Compliance and Systems QA Manager- FAA BNATCS" at bounding box center [380, 188] width 155 height 20
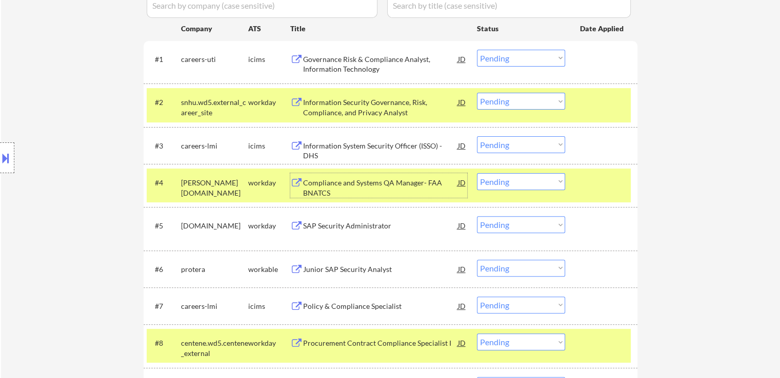
click at [305, 269] on div "Junior SAP Security Analyst" at bounding box center [380, 270] width 155 height 10
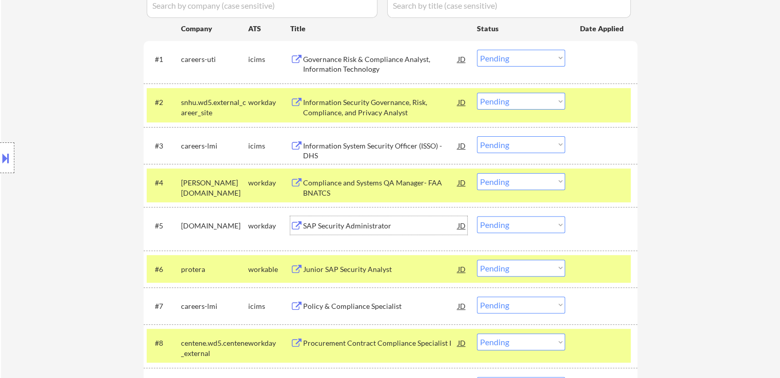
click at [314, 218] on div "SAP Security Administrator" at bounding box center [380, 225] width 155 height 18
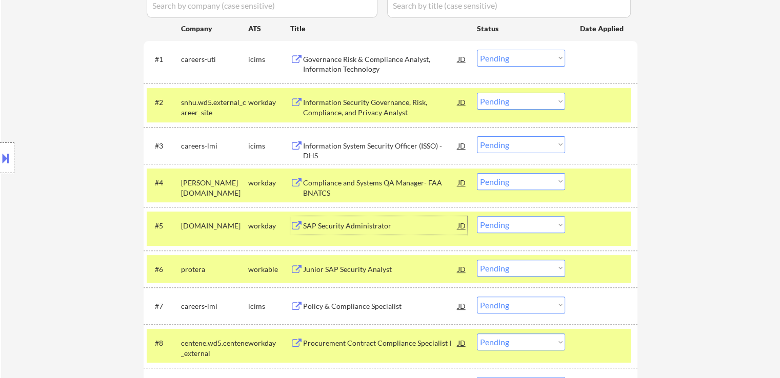
scroll to position [359, 0]
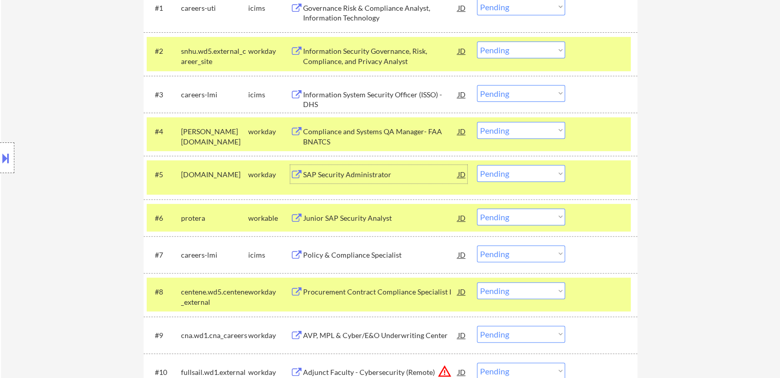
click at [529, 211] on select "Choose an option... Pending Applied Excluded (Questions) Excluded (Expired) Exc…" at bounding box center [521, 217] width 88 height 17
click at [477, 209] on select "Choose an option... Pending Applied Excluded (Questions) Excluded (Expired) Exc…" at bounding box center [521, 217] width 88 height 17
select select ""pending""
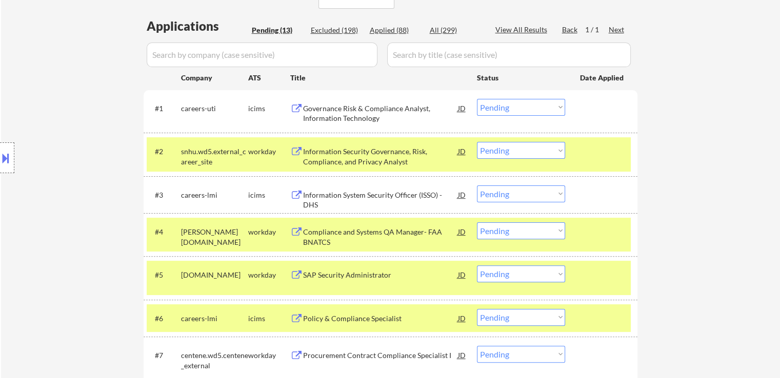
scroll to position [256, 0]
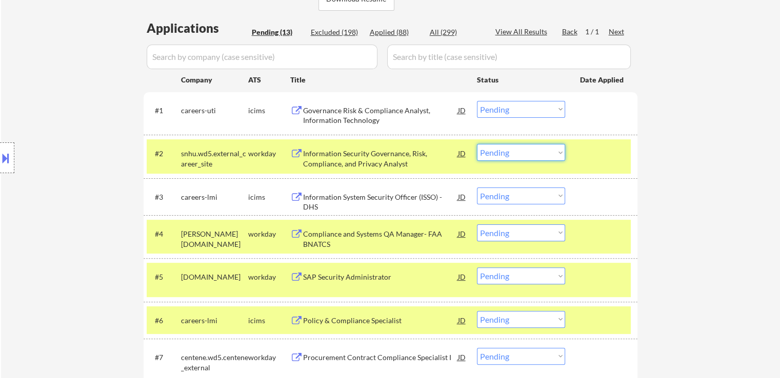
click at [531, 149] on select "Choose an option... Pending Applied Excluded (Questions) Excluded (Expired) Exc…" at bounding box center [521, 152] width 88 height 17
click at [477, 144] on select "Choose an option... Pending Applied Excluded (Questions) Excluded (Expired) Exc…" at bounding box center [521, 152] width 88 height 17
select select ""pending""
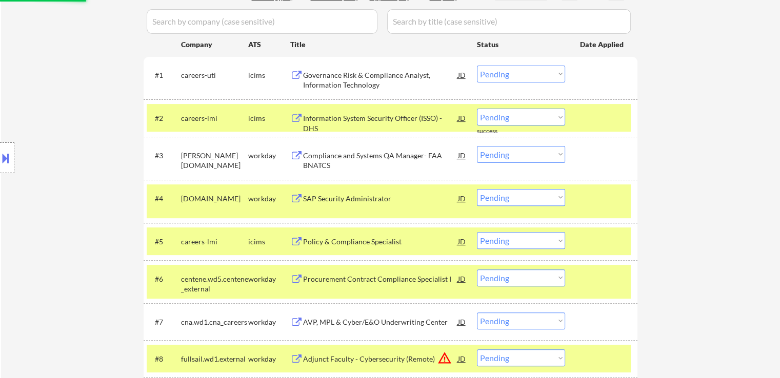
scroll to position [308, 0]
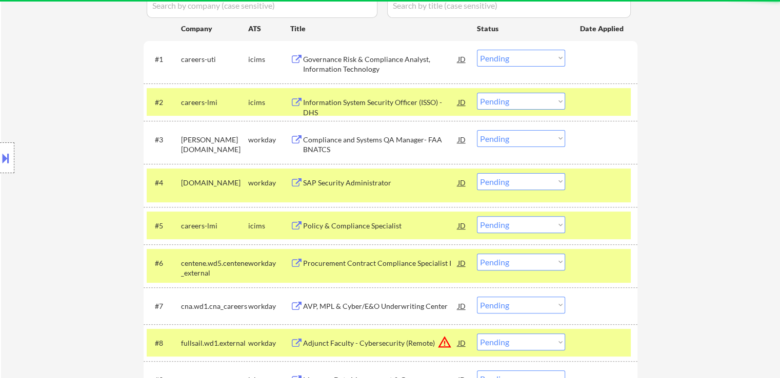
click at [509, 133] on select "Choose an option... Pending Applied Excluded (Questions) Excluded (Expired) Exc…" at bounding box center [521, 138] width 88 height 17
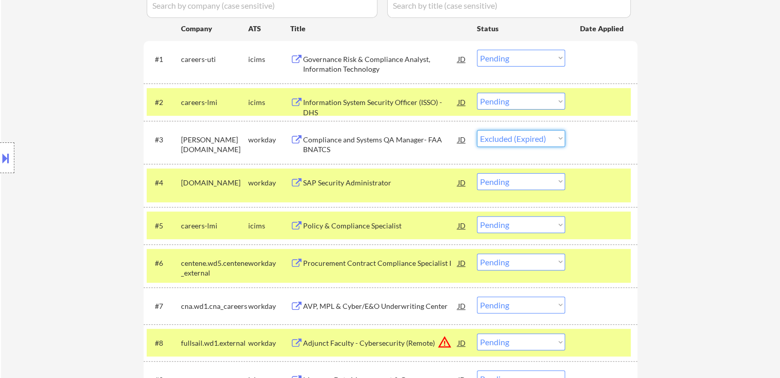
click at [477, 130] on select "Choose an option... Pending Applied Excluded (Questions) Excluded (Expired) Exc…" at bounding box center [521, 138] width 88 height 17
select select ""pending""
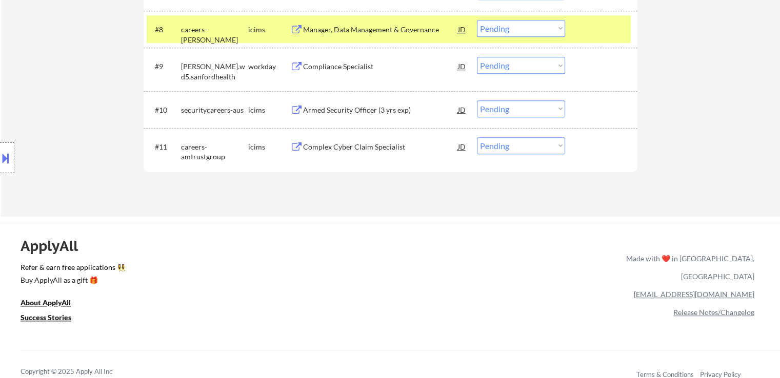
scroll to position [564, 0]
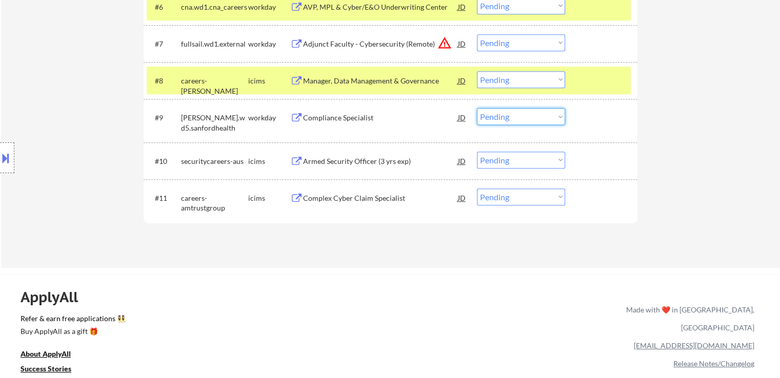
click at [516, 115] on select "Choose an option... Pending Applied Excluded (Questions) Excluded (Expired) Exc…" at bounding box center [521, 116] width 88 height 17
click at [477, 108] on select "Choose an option... Pending Applied Excluded (Questions) Excluded (Expired) Exc…" at bounding box center [521, 116] width 88 height 17
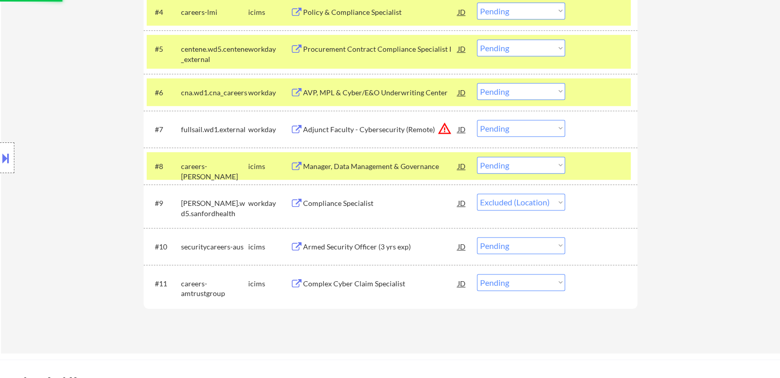
scroll to position [462, 0]
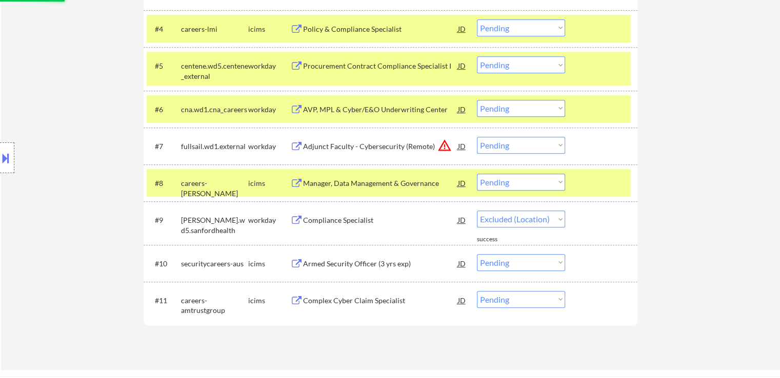
select select ""pending""
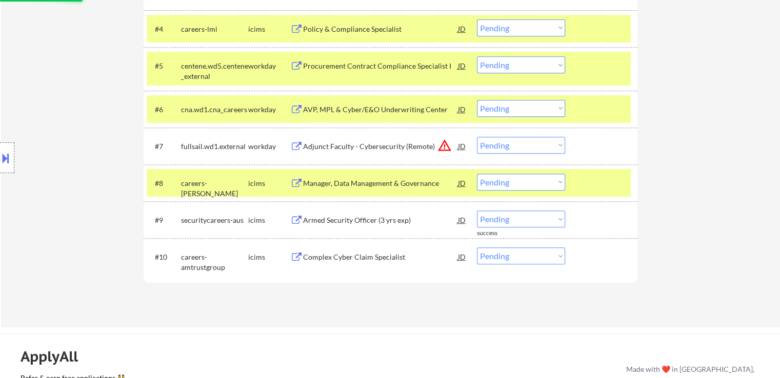
click at [521, 144] on select "Choose an option... Pending Applied Excluded (Questions) Excluded (Expired) Exc…" at bounding box center [521, 145] width 88 height 17
click at [477, 137] on select "Choose an option... Pending Applied Excluded (Questions) Excluded (Expired) Exc…" at bounding box center [521, 145] width 88 height 17
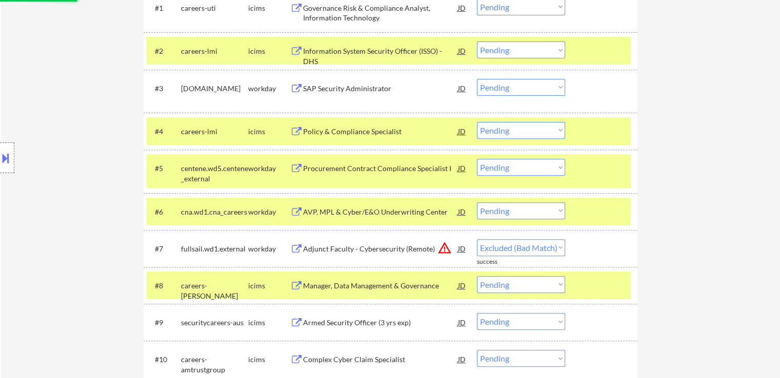
select select ""pending""
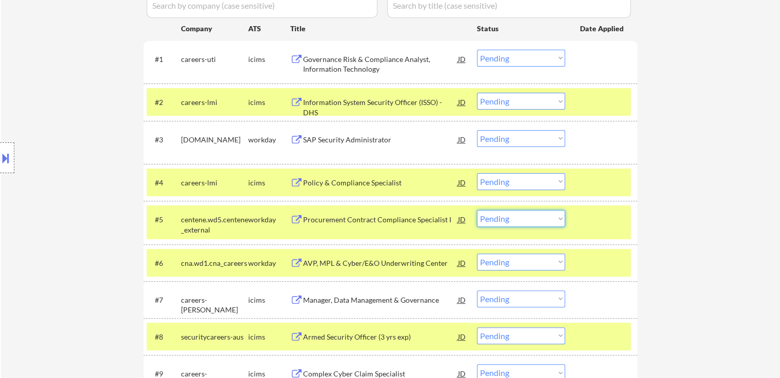
click at [524, 217] on select "Choose an option... Pending Applied Excluded (Questions) Excluded (Expired) Exc…" at bounding box center [521, 218] width 88 height 17
click at [477, 210] on select "Choose an option... Pending Applied Excluded (Questions) Excluded (Expired) Exc…" at bounding box center [521, 218] width 88 height 17
click at [355, 265] on div "AVP, MPL & Cyber/E&O Underwriting Center" at bounding box center [380, 263] width 155 height 10
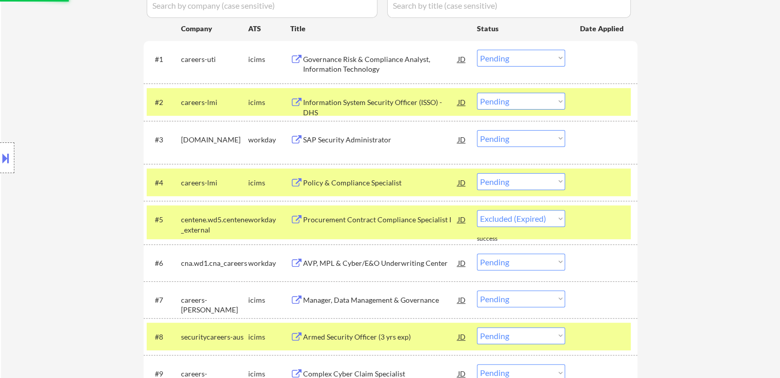
select select ""pending""
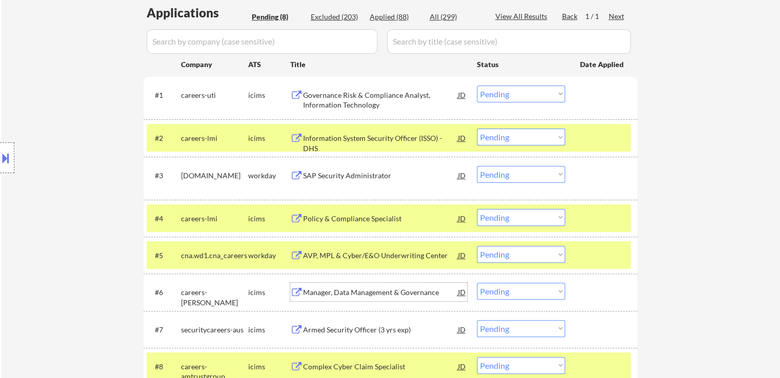
scroll to position [256, 0]
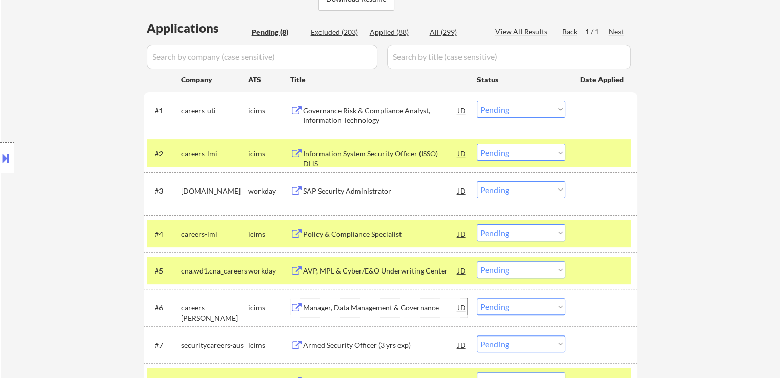
click at [510, 191] on select "Choose an option... Pending Applied Excluded (Questions) Excluded (Expired) Exc…" at bounding box center [521, 190] width 88 height 17
click at [477, 182] on select "Choose an option... Pending Applied Excluded (Questions) Excluded (Expired) Exc…" at bounding box center [521, 190] width 88 height 17
select select ""pending""
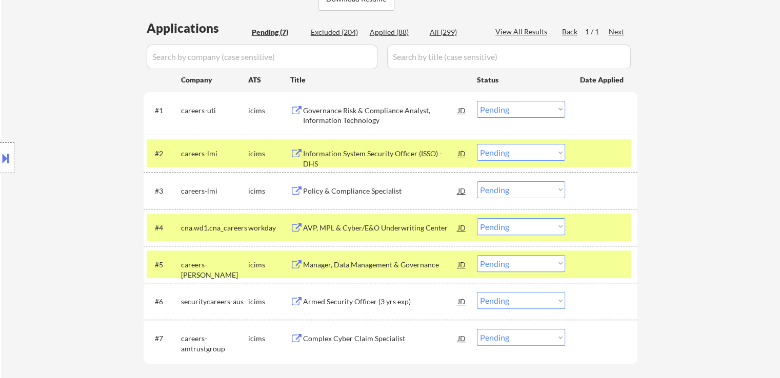
drag, startPoint x: 578, startPoint y: 152, endPoint x: 587, endPoint y: 158, distance: 10.7
click at [578, 153] on div "#2 careers-lmi icims Information System Security Officer (ISSO) - DHS JD Choose…" at bounding box center [389, 153] width 484 height 28
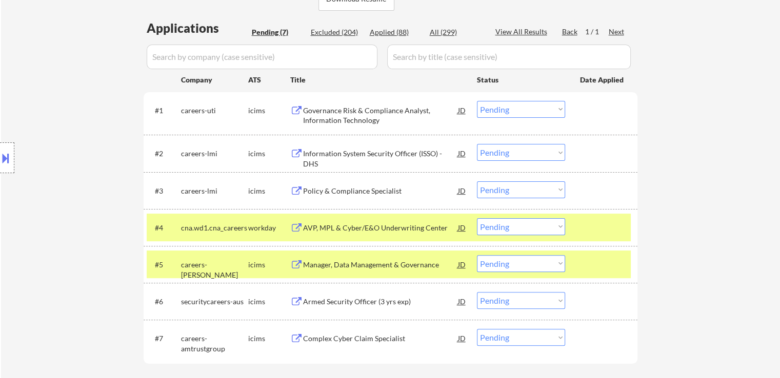
drag, startPoint x: 602, startPoint y: 224, endPoint x: 606, endPoint y: 270, distance: 46.3
click at [603, 226] on div at bounding box center [602, 227] width 45 height 18
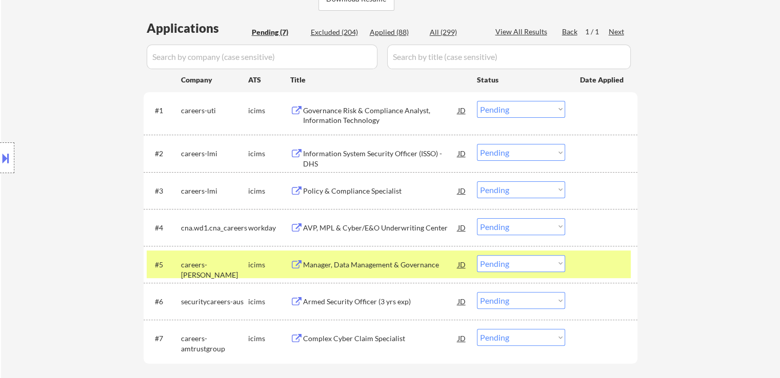
click at [605, 271] on div at bounding box center [602, 264] width 45 height 18
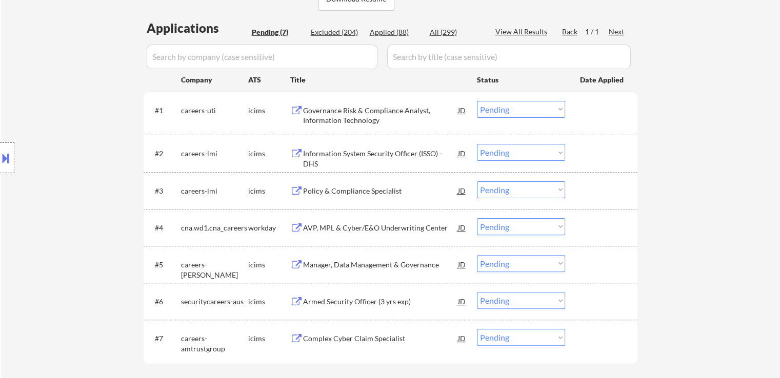
click at [323, 110] on div "Governance Risk & Compliance Analyst, Information Technology" at bounding box center [380, 116] width 155 height 20
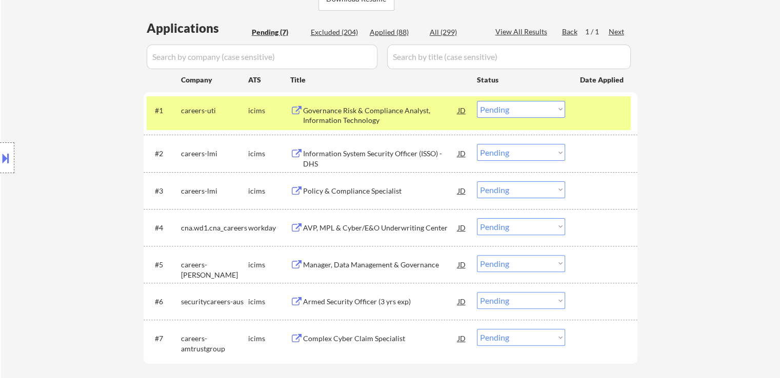
click at [321, 150] on div "Information System Security Officer (ISSO) - DHS" at bounding box center [380, 159] width 155 height 20
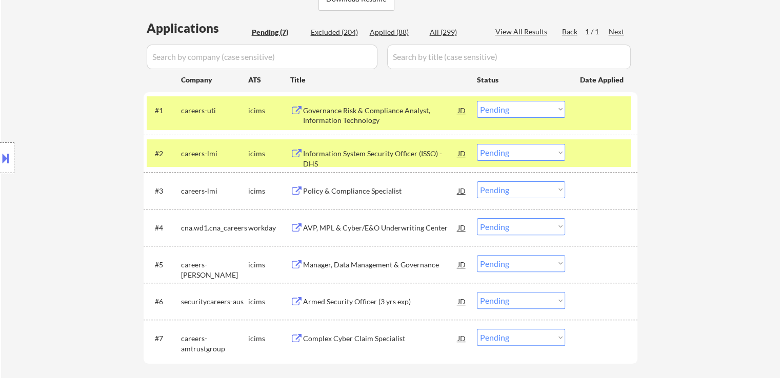
click at [319, 186] on div "Policy & Compliance Specialist" at bounding box center [380, 191] width 155 height 10
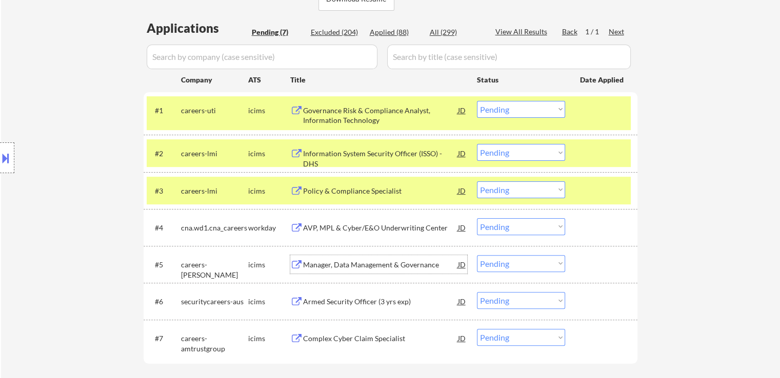
click at [312, 262] on div "Manager, Data Management & Governance" at bounding box center [380, 265] width 155 height 10
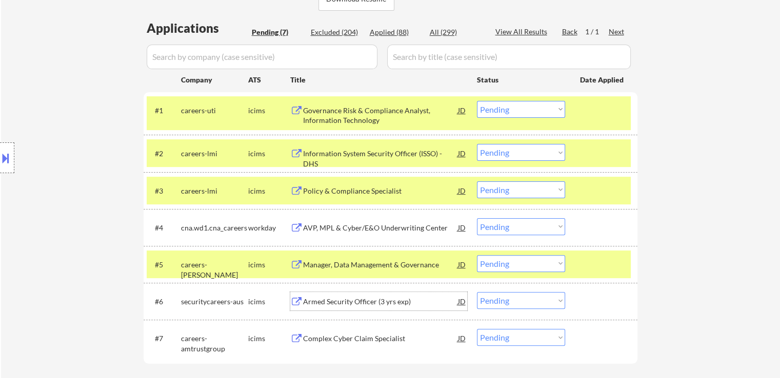
click at [315, 299] on div "Armed Security Officer (3 yrs exp)" at bounding box center [380, 302] width 155 height 10
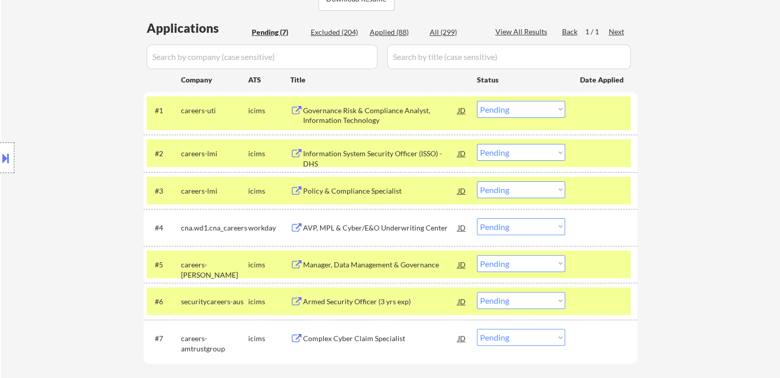
click at [315, 334] on div "Complex Cyber Claim Specialist" at bounding box center [380, 339] width 155 height 10
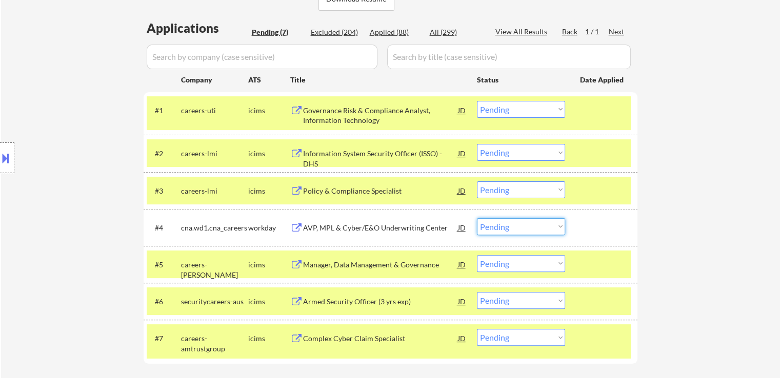
drag, startPoint x: 518, startPoint y: 224, endPoint x: 522, endPoint y: 232, distance: 8.8
click at [520, 224] on select "Choose an option... Pending Applied Excluded (Questions) Excluded (Expired) Exc…" at bounding box center [521, 226] width 88 height 17
click at [477, 218] on select "Choose an option... Pending Applied Excluded (Questions) Excluded (Expired) Exc…" at bounding box center [521, 226] width 88 height 17
select select ""pending""
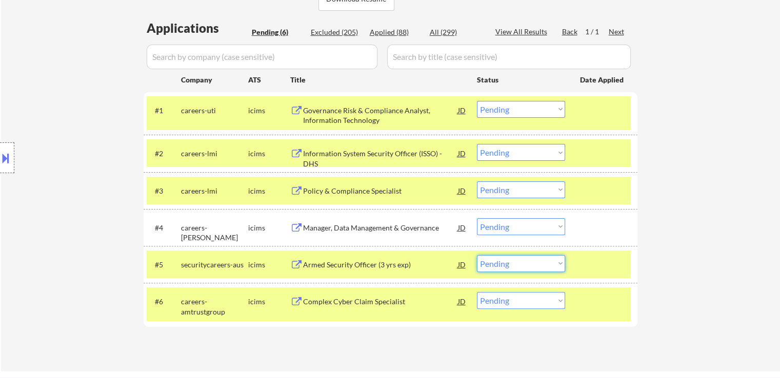
click at [527, 271] on select "Choose an option... Pending Applied Excluded (Questions) Excluded (Expired) Exc…" at bounding box center [521, 263] width 88 height 17
click at [477, 255] on select "Choose an option... Pending Applied Excluded (Questions) Excluded (Expired) Exc…" at bounding box center [521, 263] width 88 height 17
select select ""pending""
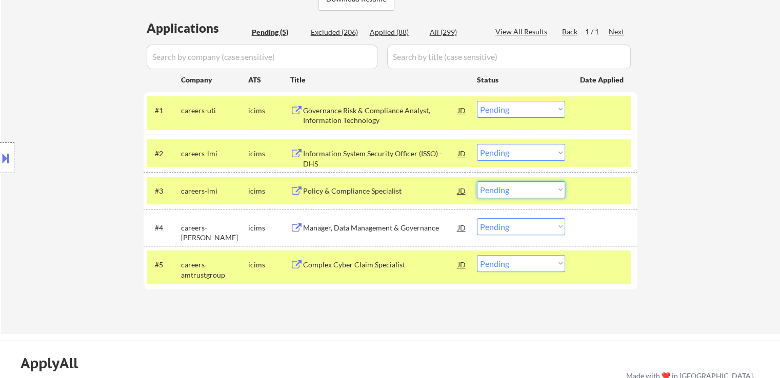
click at [531, 189] on select "Choose an option... Pending Applied Excluded (Questions) Excluded (Expired) Exc…" at bounding box center [521, 190] width 88 height 17
click at [477, 182] on select "Choose an option... Pending Applied Excluded (Questions) Excluded (Expired) Exc…" at bounding box center [521, 190] width 88 height 17
select select ""pending""
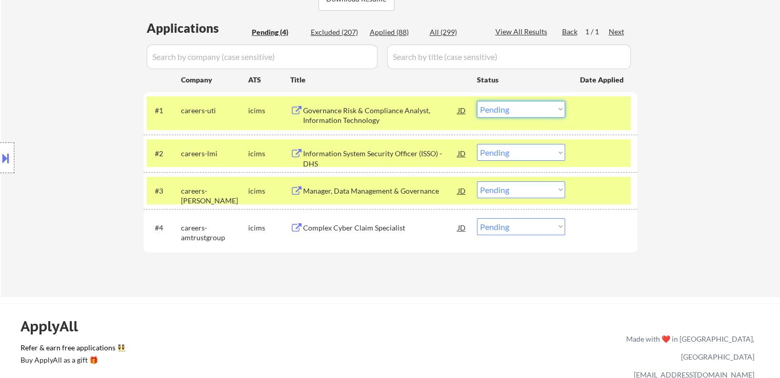
click at [498, 109] on select "Choose an option... Pending Applied Excluded (Questions) Excluded (Expired) Exc…" at bounding box center [521, 109] width 88 height 17
click at [477, 101] on select "Choose an option... Pending Applied Excluded (Questions) Excluded (Expired) Exc…" at bounding box center [521, 109] width 88 height 17
select select ""pending""
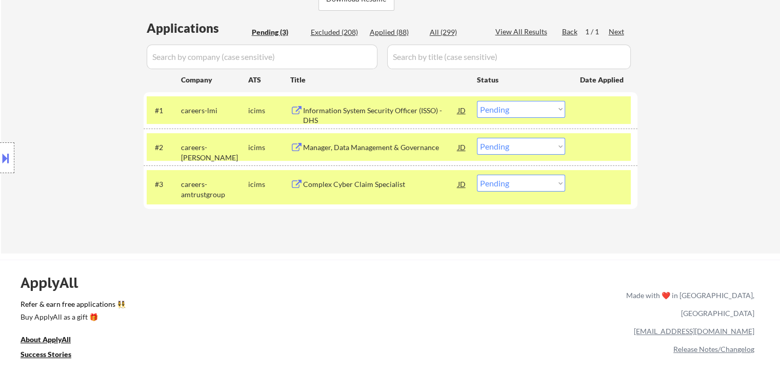
click at [492, 177] on select "Choose an option... Pending Applied Excluded (Questions) Excluded (Expired) Exc…" at bounding box center [521, 183] width 88 height 17
select select ""excluded__bad_match_""
click at [477, 175] on select "Choose an option... Pending Applied Excluded (Questions) Excluded (Expired) Exc…" at bounding box center [521, 183] width 88 height 17
click at [401, 230] on div "Applications Pending (3) Excluded (208) Applied (88) All (299) View All Results…" at bounding box center [391, 126] width 494 height 215
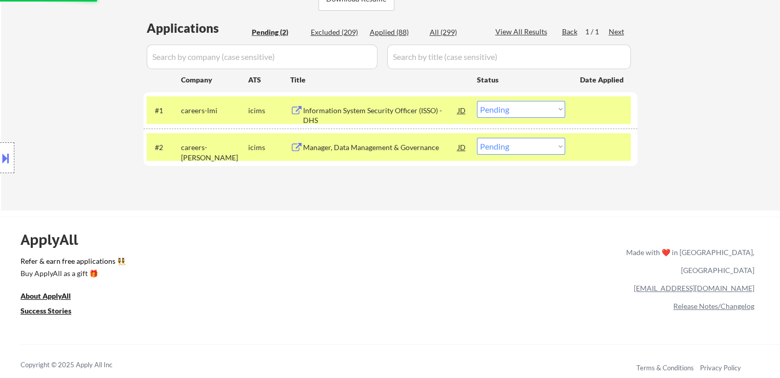
click at [403, 147] on div "Manager, Data Management & Governance" at bounding box center [380, 148] width 155 height 10
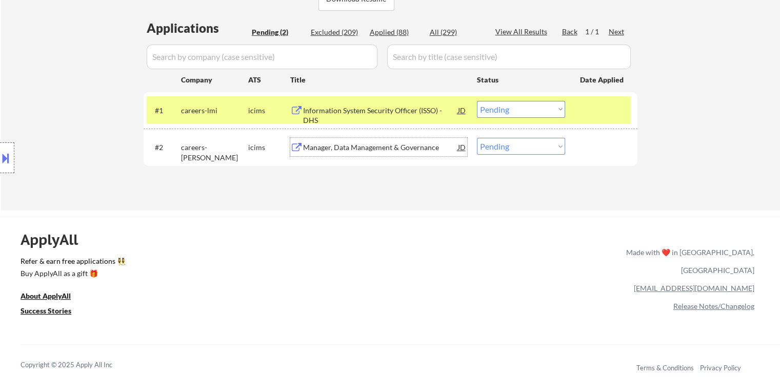
click at [353, 111] on div "Information System Security Officer (ISSO) - DHS" at bounding box center [380, 116] width 155 height 20
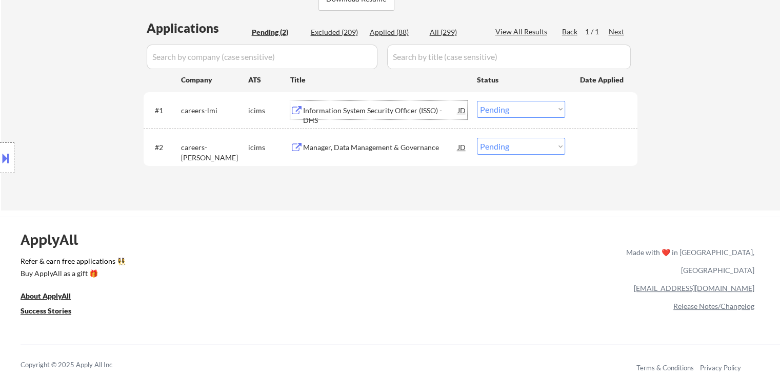
click at [330, 113] on div "Information System Security Officer (ISSO) - DHS" at bounding box center [380, 116] width 155 height 20
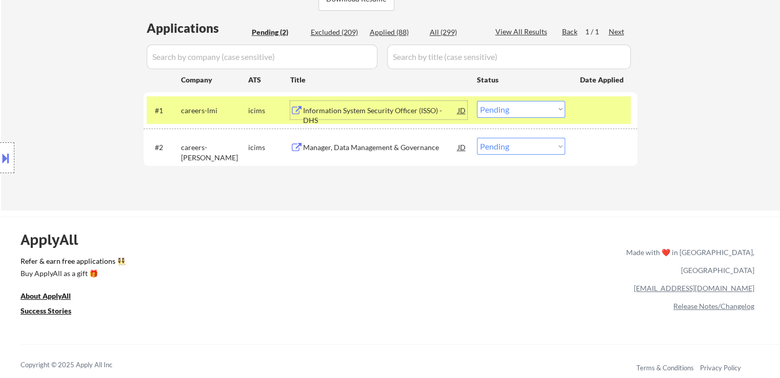
click at [329, 112] on div "Information System Security Officer (ISSO) - DHS" at bounding box center [380, 116] width 155 height 20
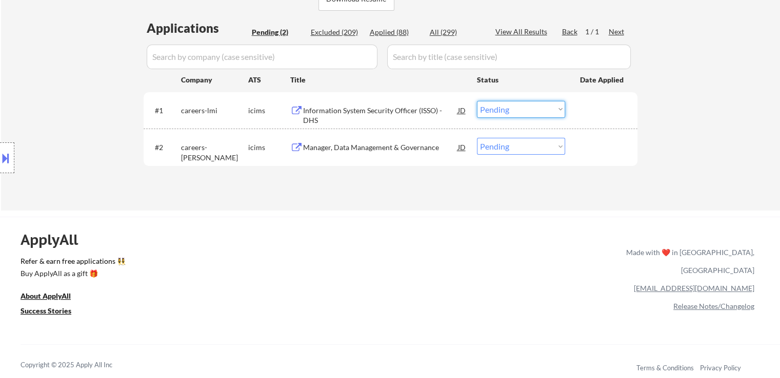
drag, startPoint x: 516, startPoint y: 105, endPoint x: 522, endPoint y: 115, distance: 11.3
click at [517, 105] on select "Choose an option... Pending Applied Excluded (Questions) Excluded (Expired) Exc…" at bounding box center [521, 109] width 88 height 17
click at [477, 101] on select "Choose an option... Pending Applied Excluded (Questions) Excluded (Expired) Exc…" at bounding box center [521, 109] width 88 height 17
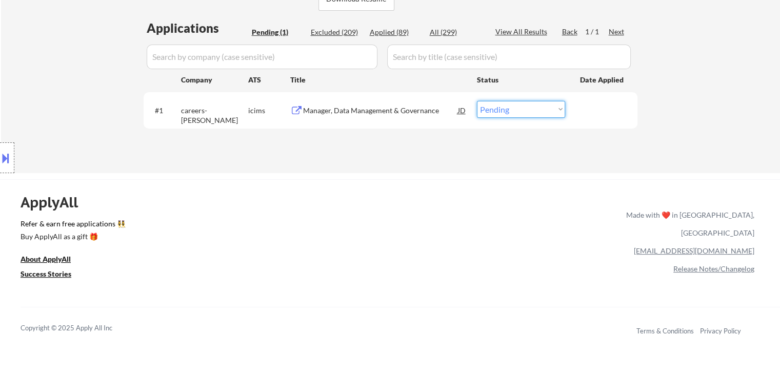
drag, startPoint x: 527, startPoint y: 110, endPoint x: 529, endPoint y: 117, distance: 6.8
click at [528, 111] on select "Choose an option... Pending Applied Excluded (Questions) Excluded (Expired) Exc…" at bounding box center [521, 109] width 88 height 17
select select ""applied""
click at [477, 101] on select "Choose an option... Pending Applied Excluded (Questions) Excluded (Expired) Exc…" at bounding box center [521, 109] width 88 height 17
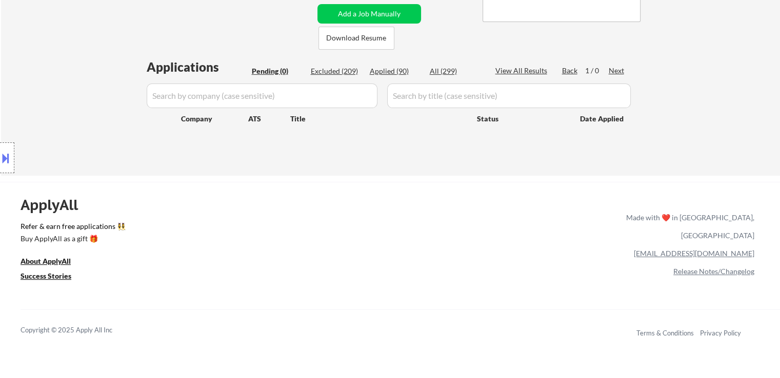
scroll to position [154, 0]
